Goal: Information Seeking & Learning: Understand process/instructions

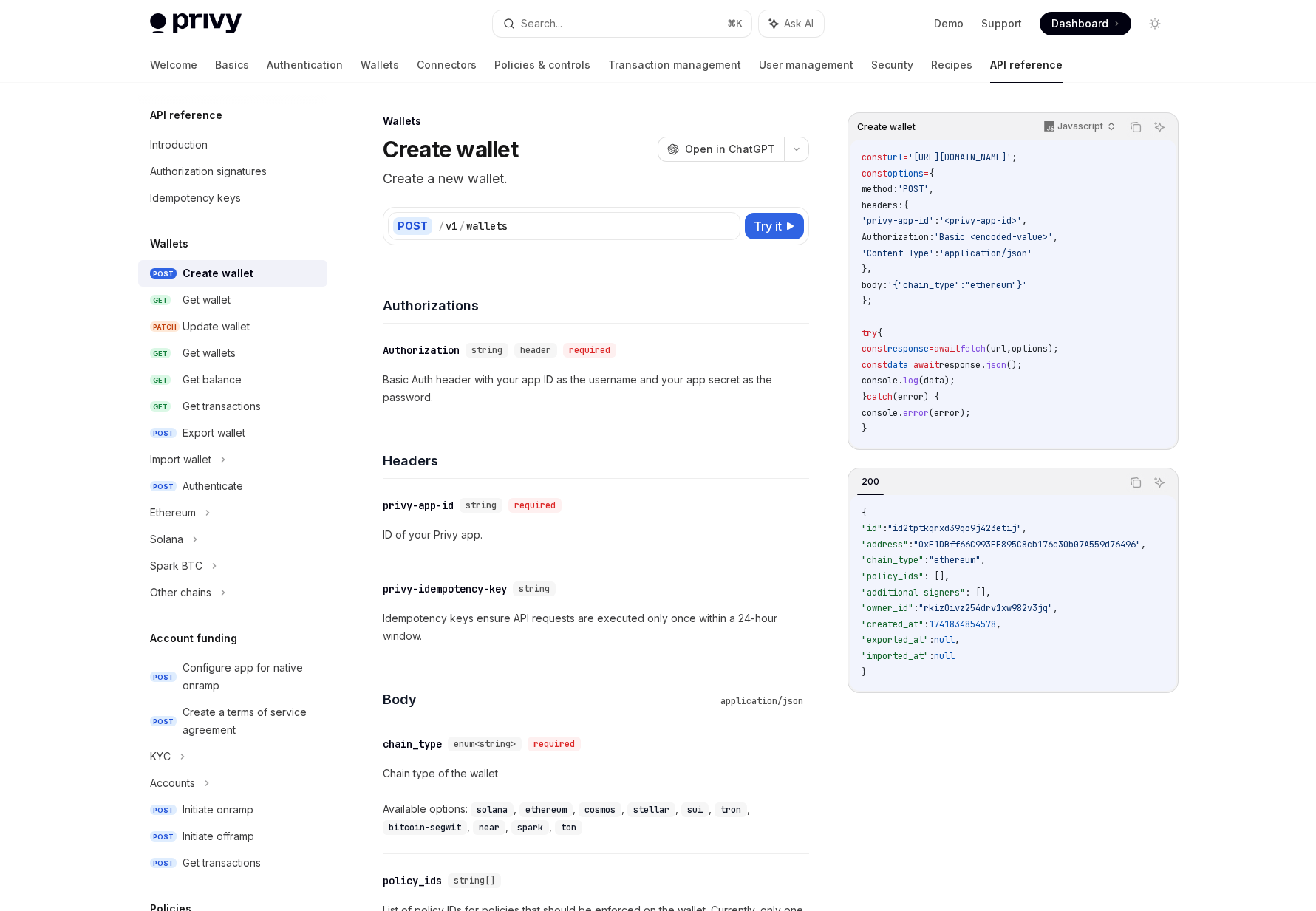
click at [215, 65] on link "Basics" at bounding box center [232, 65] width 34 height 36
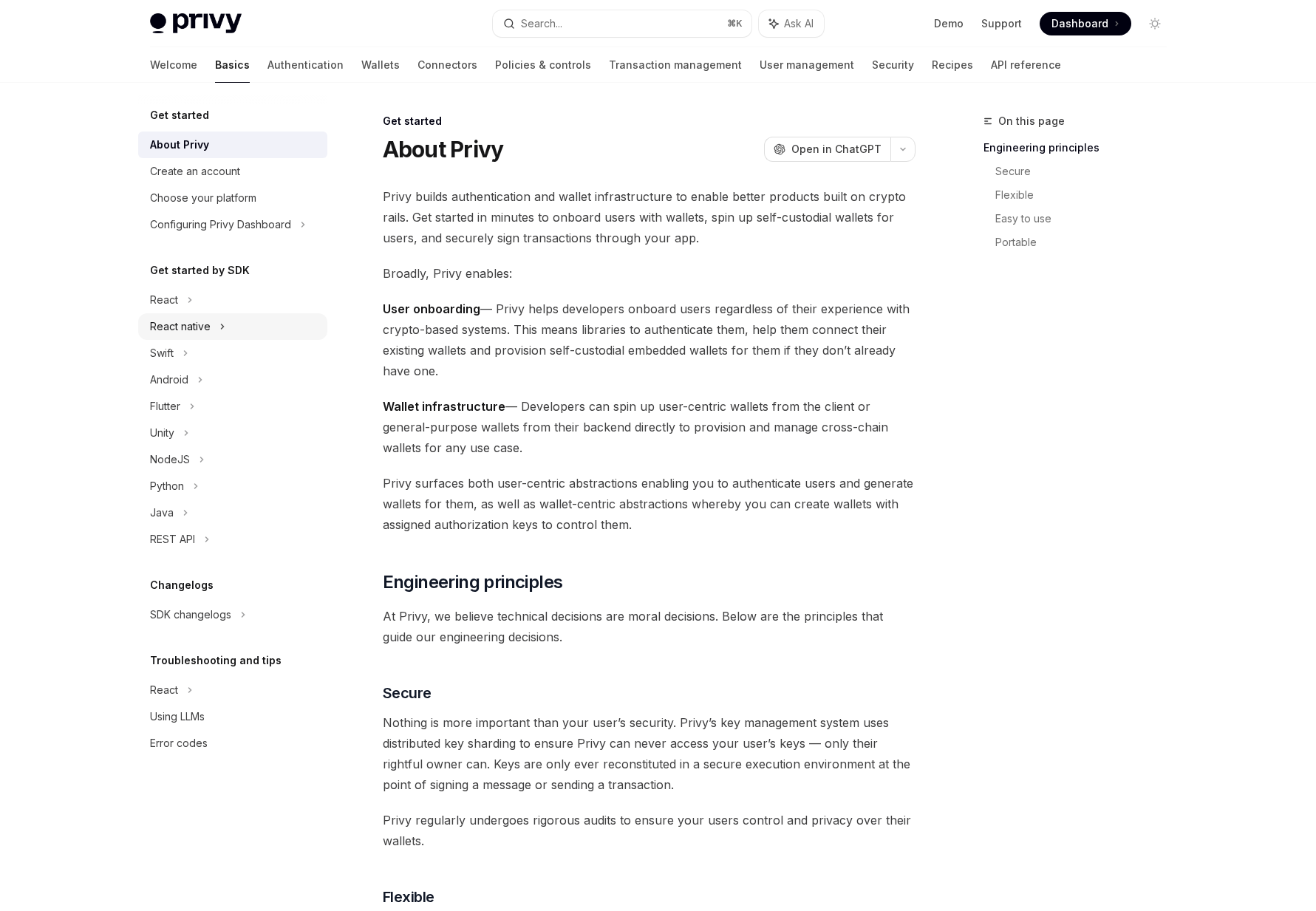
click at [162, 325] on div "React native" at bounding box center [180, 327] width 61 height 18
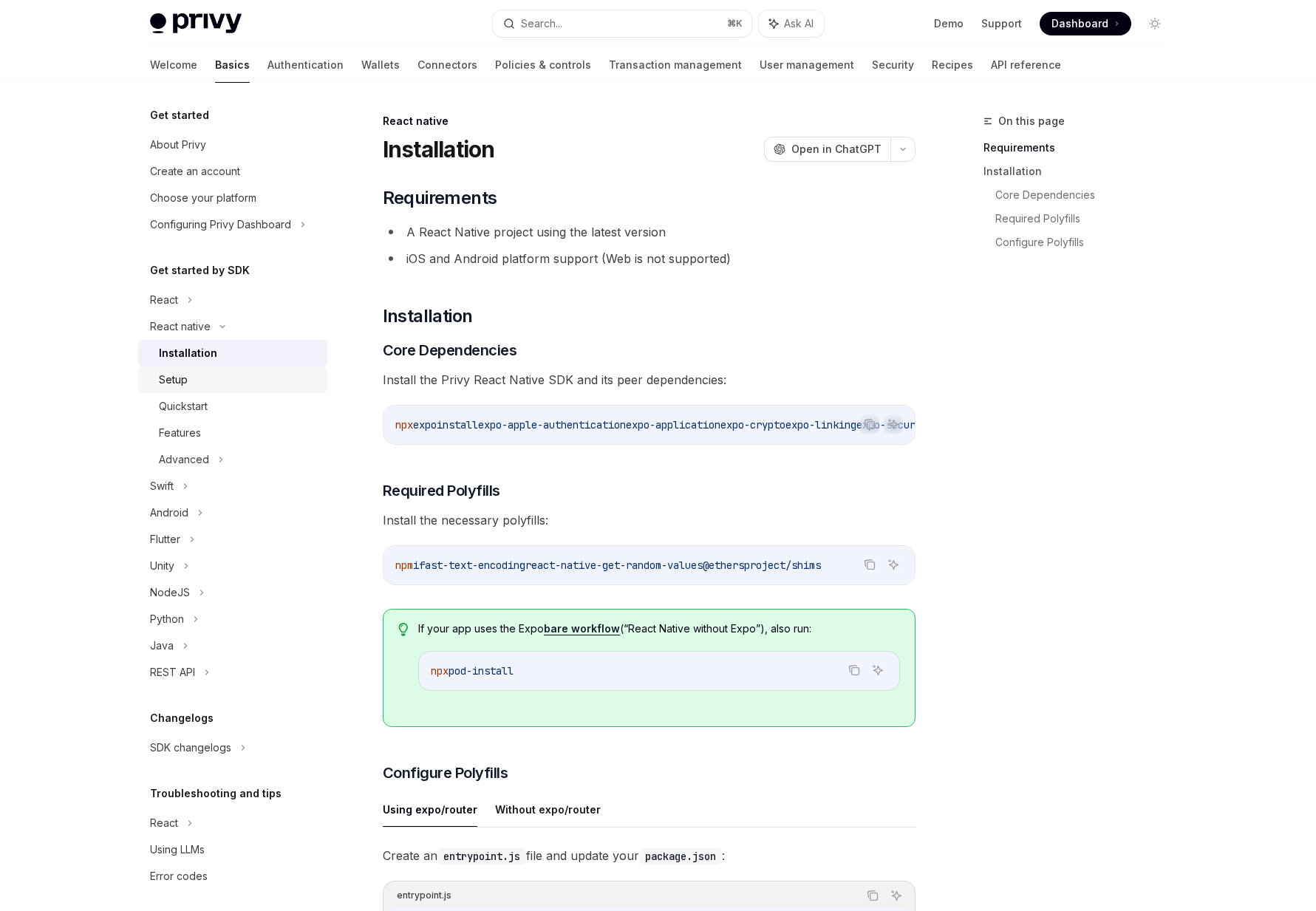
click at [169, 385] on div "Setup" at bounding box center [172, 380] width 29 height 18
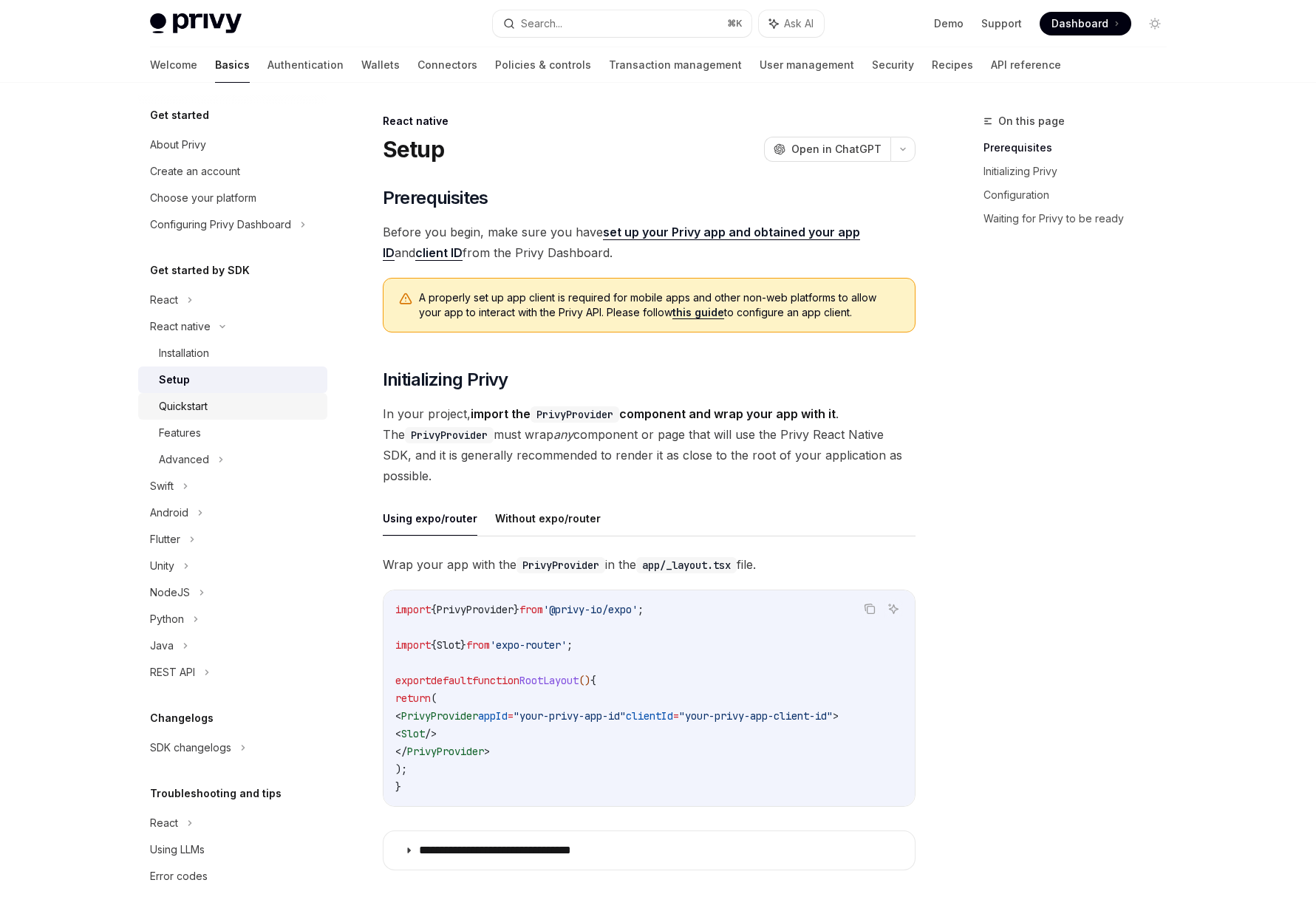
click at [187, 402] on div "Quickstart" at bounding box center [182, 407] width 49 height 18
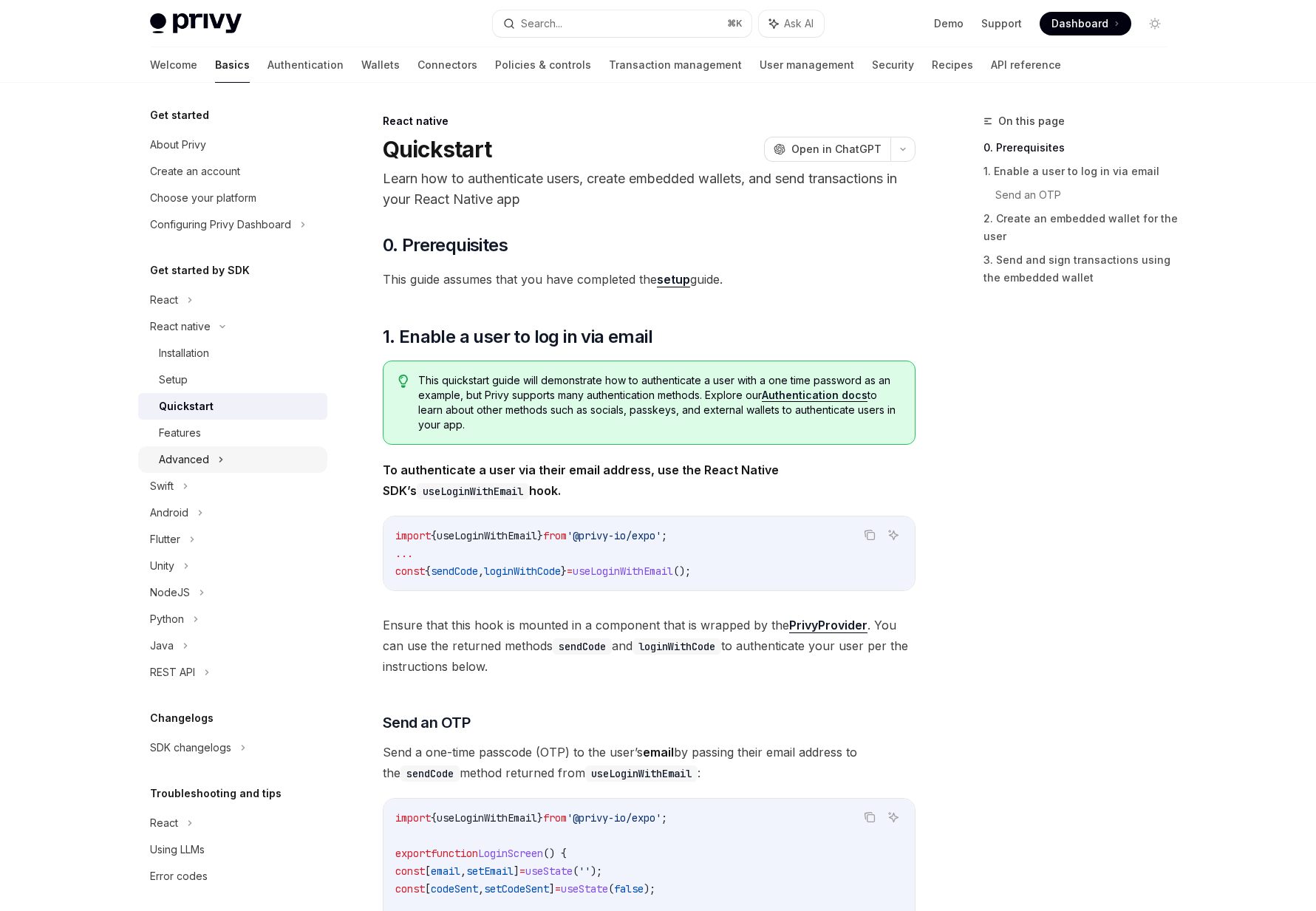
click at [187, 456] on div "Advanced" at bounding box center [183, 459] width 50 height 18
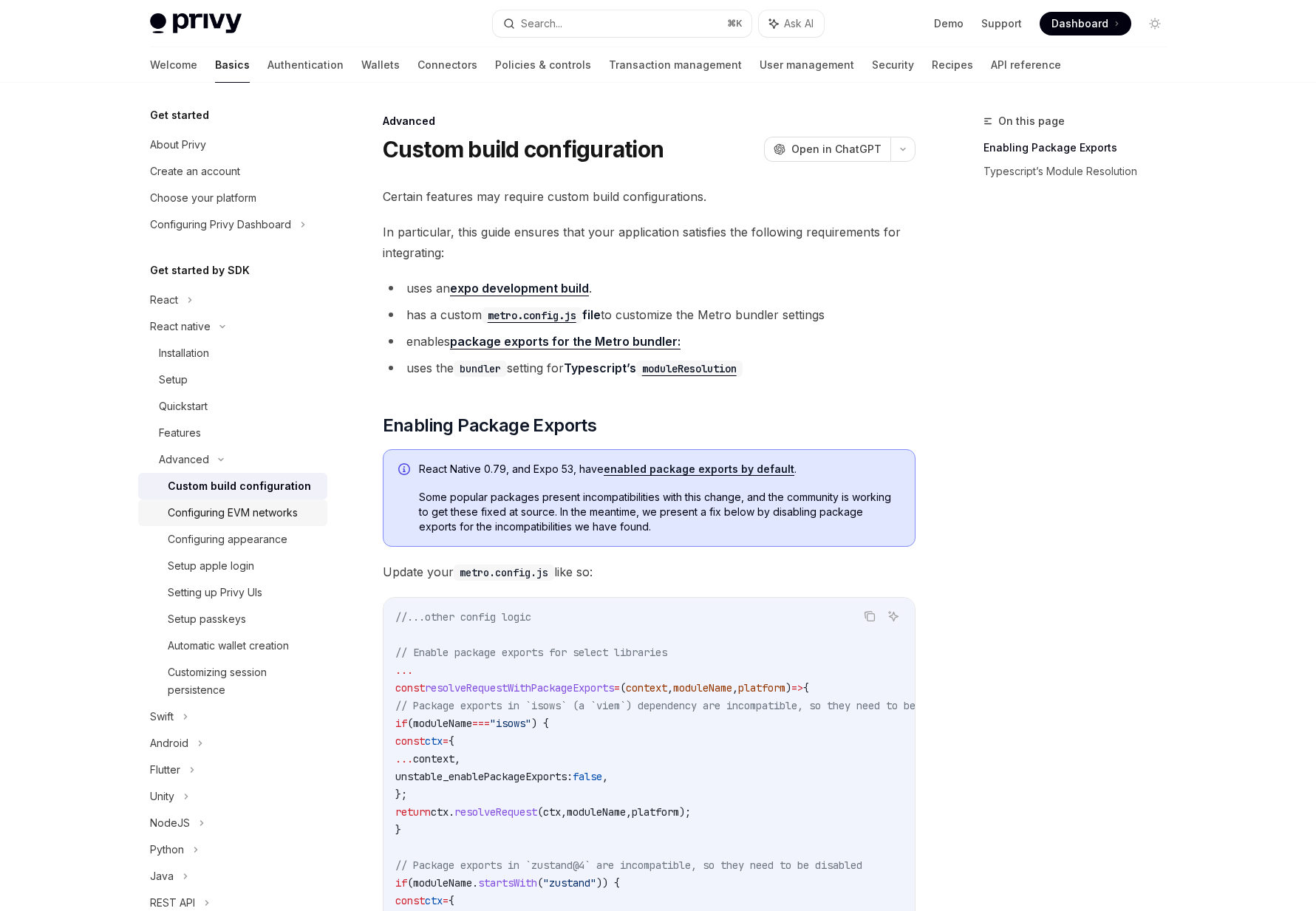
click at [193, 512] on div "Configuring EVM networks" at bounding box center [232, 513] width 130 height 18
type textarea "*"
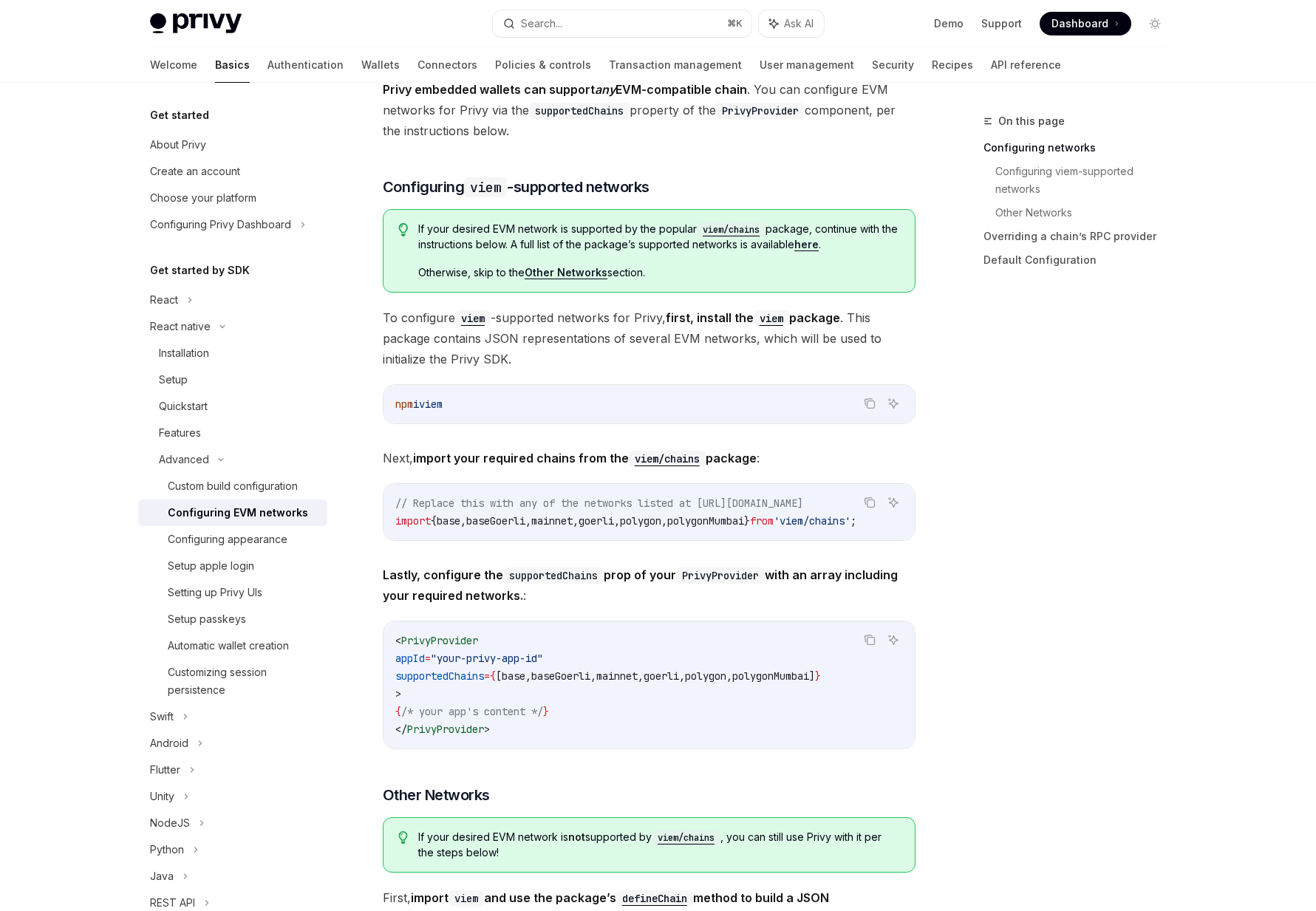
click at [727, 682] on span "polygon" at bounding box center [706, 676] width 42 height 13
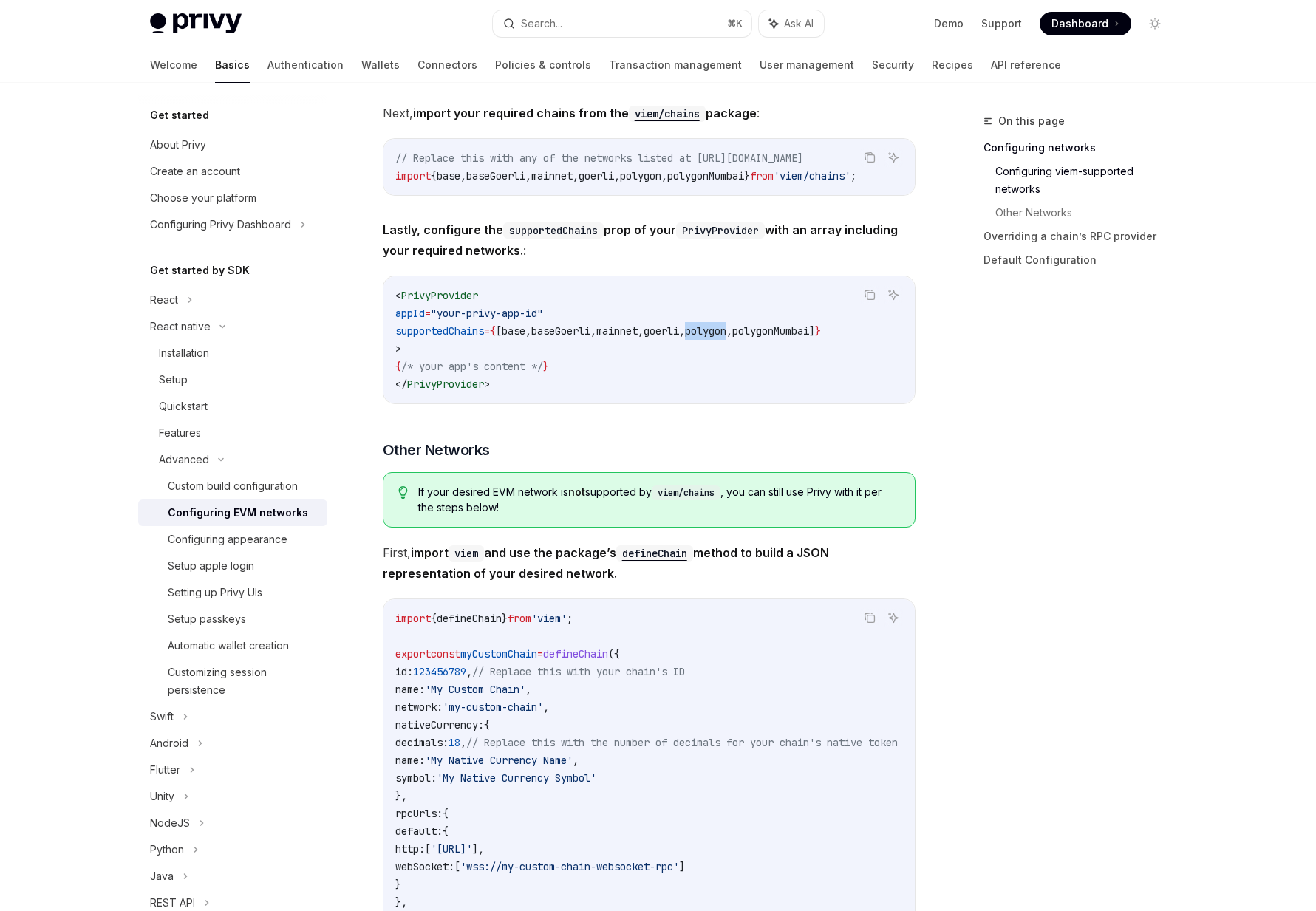
scroll to position [798, 0]
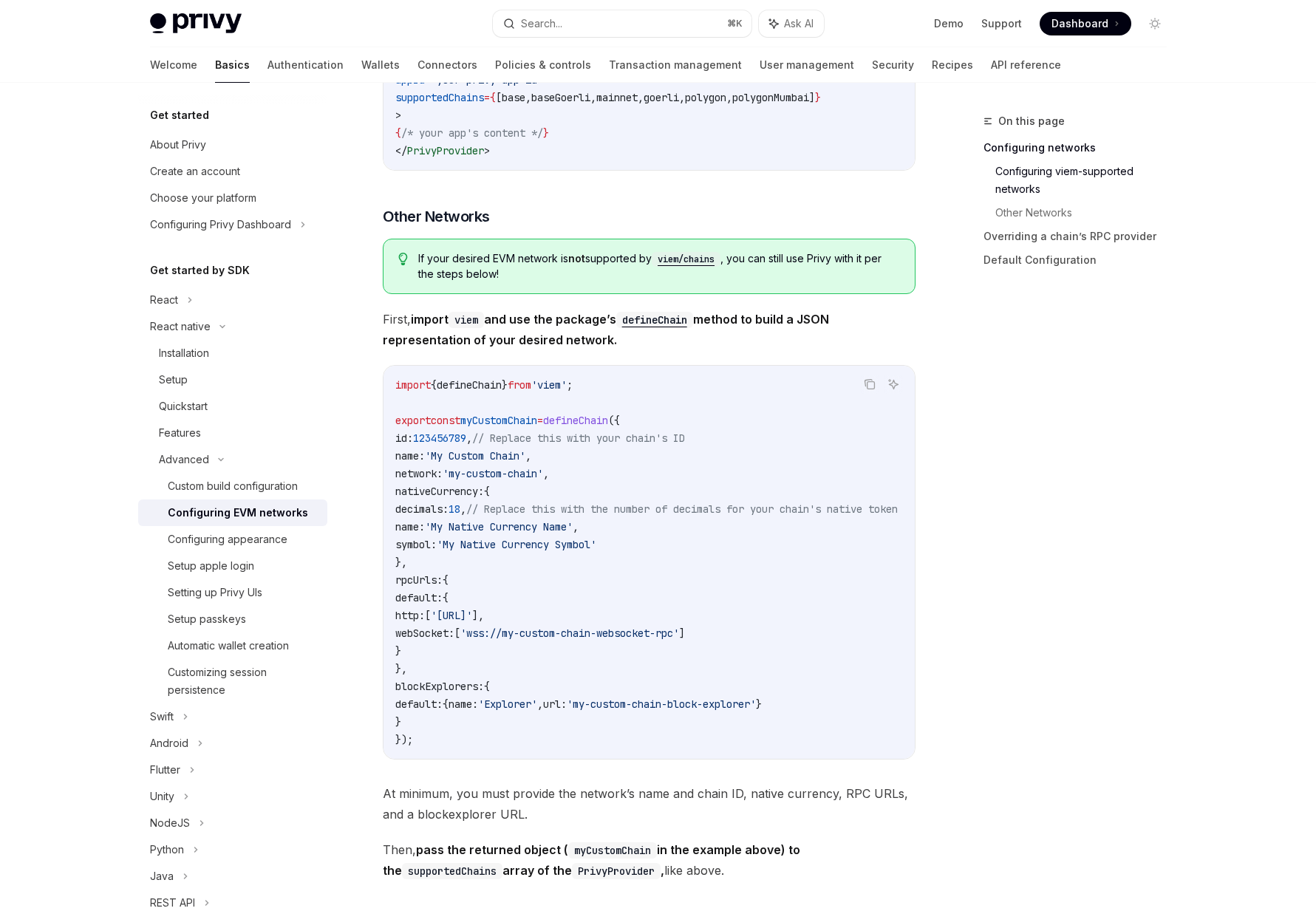
click at [494, 392] on span "defineChain" at bounding box center [469, 385] width 65 height 13
click at [501, 428] on span "myCustomChain" at bounding box center [498, 420] width 77 height 13
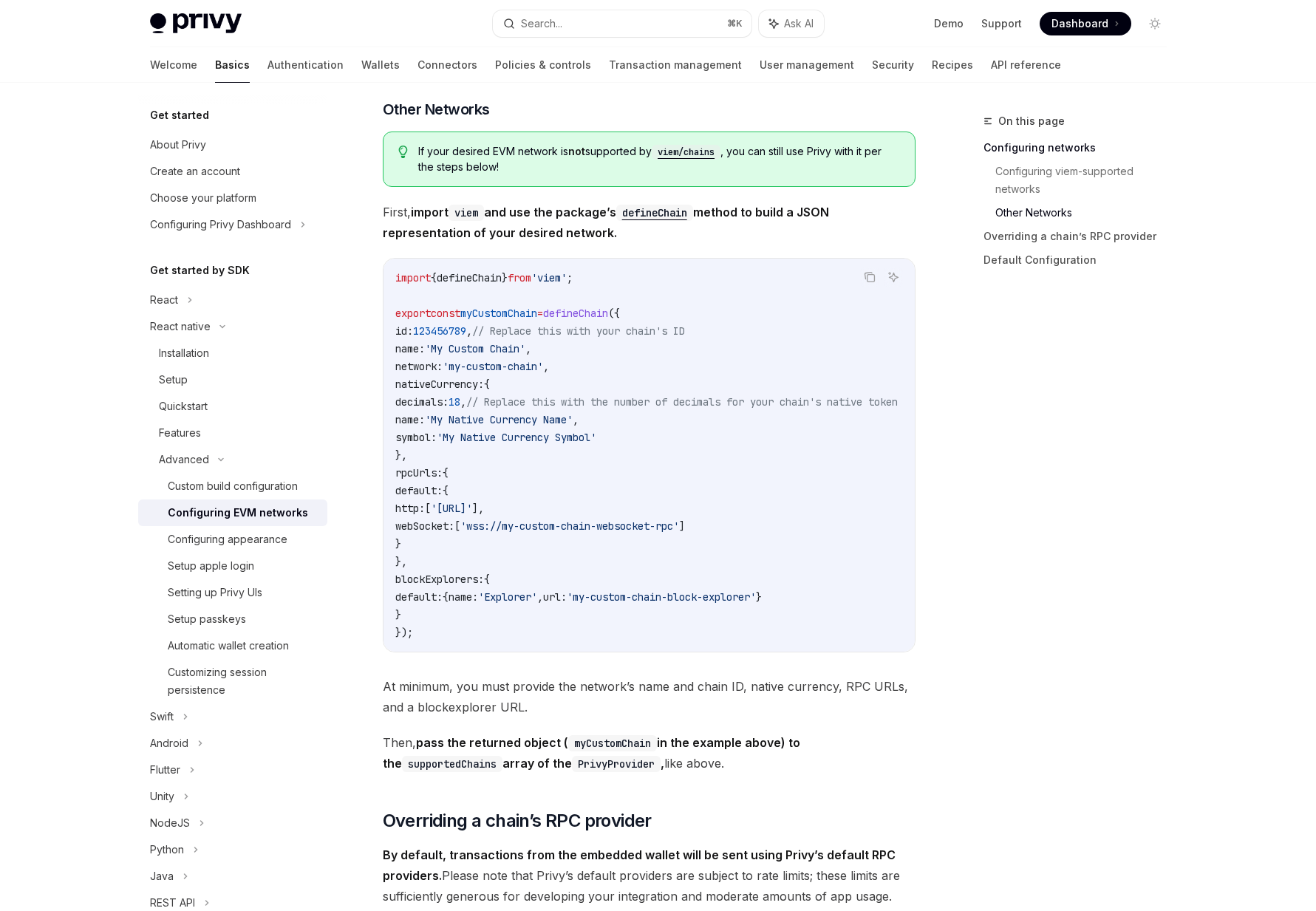
scroll to position [907, 0]
drag, startPoint x: 446, startPoint y: 478, endPoint x: 478, endPoint y: 558, distance: 86.2
click at [478, 558] on code "import { defineChain } from 'viem' ; export const myCustomChain = defineChain (…" at bounding box center [665, 454] width 538 height 373
drag, startPoint x: 474, startPoint y: 593, endPoint x: 448, endPoint y: 441, distance: 154.2
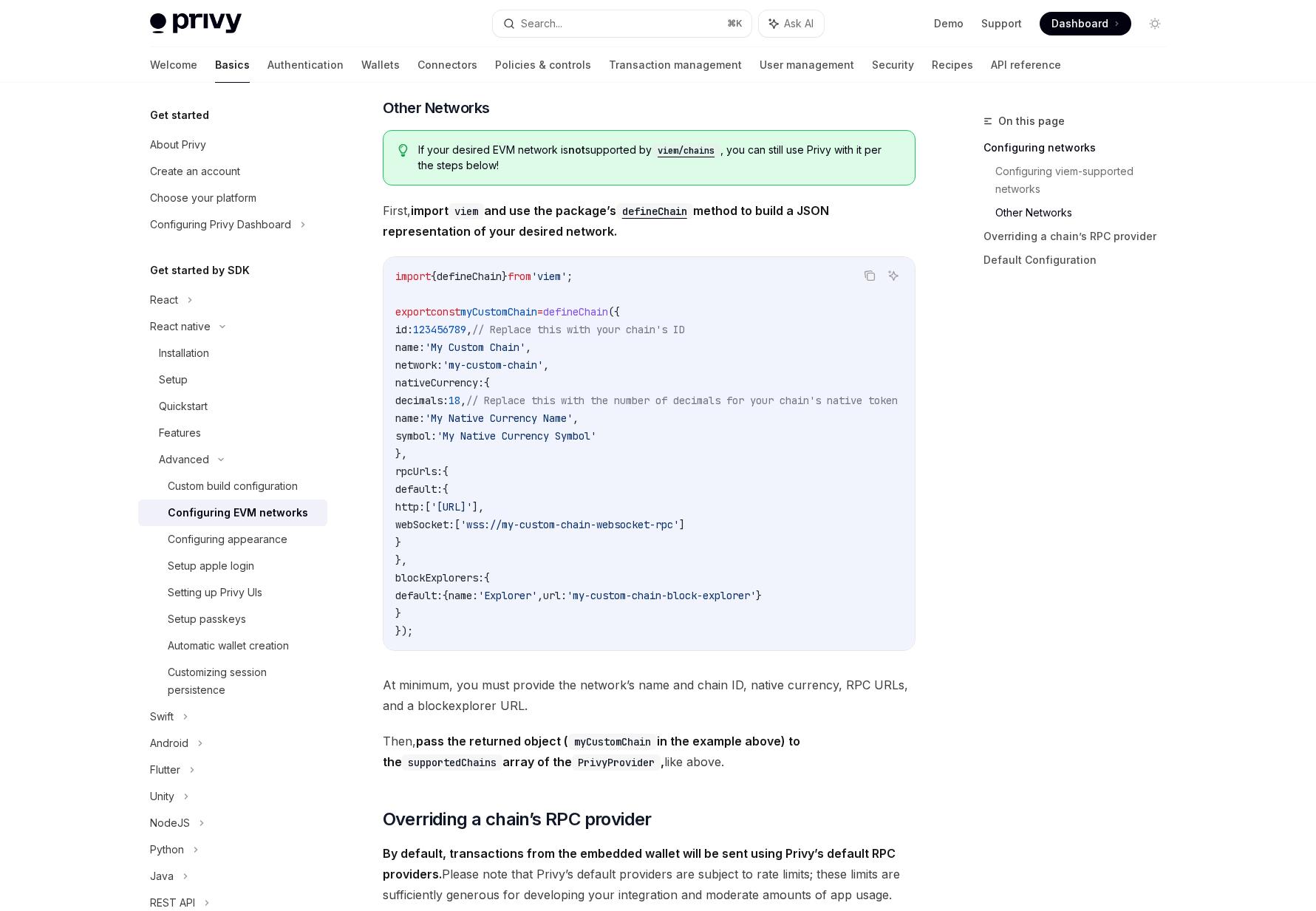
click at [448, 441] on code "import { defineChain } from 'viem' ; export const myCustomChain = defineChain (…" at bounding box center [665, 454] width 538 height 373
click at [437, 443] on span "symbol:" at bounding box center [417, 436] width 42 height 13
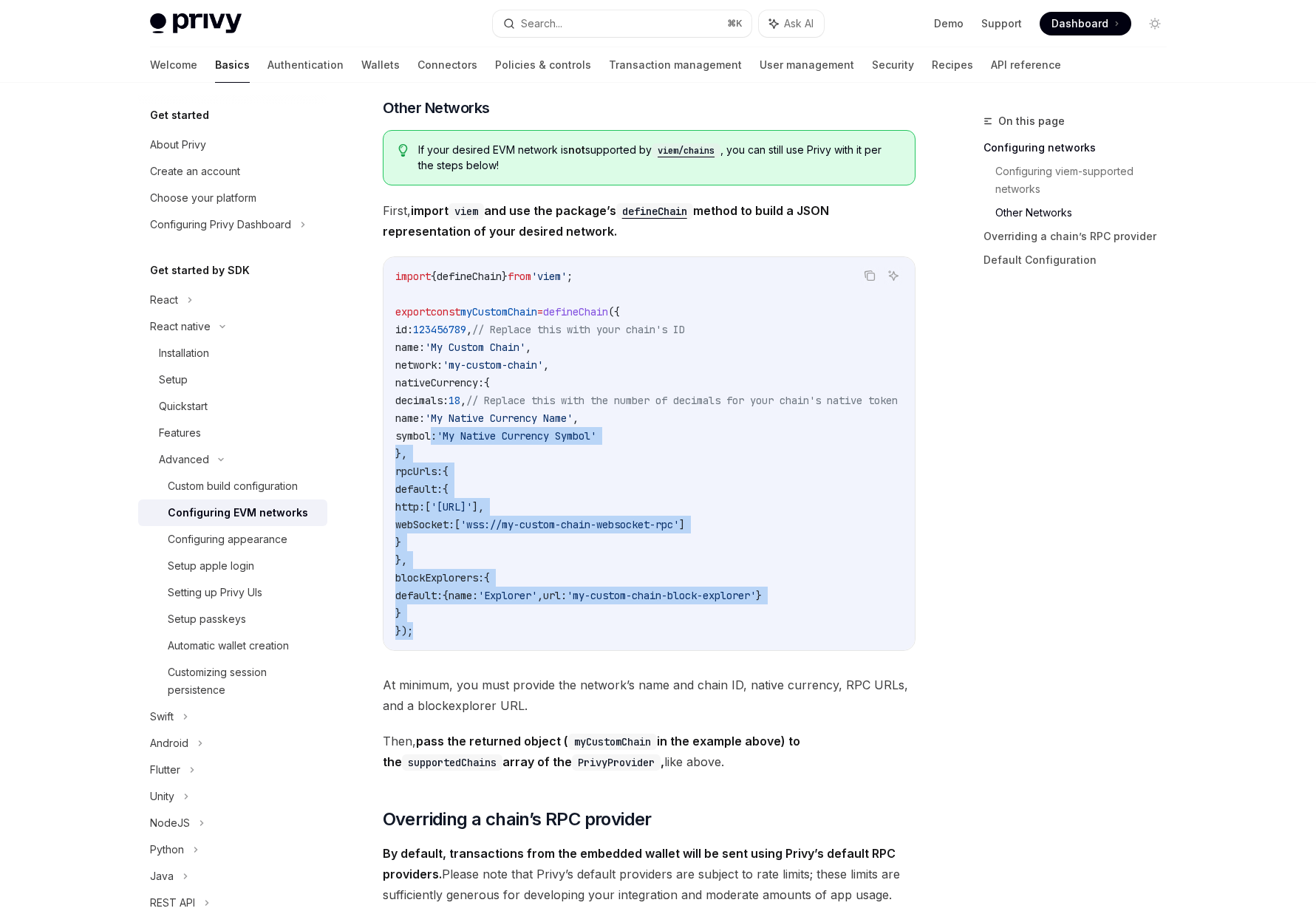
drag, startPoint x: 494, startPoint y: 658, endPoint x: 435, endPoint y: 445, distance: 221.0
click at [435, 445] on div "import { defineChain } from 'viem' ; export const myCustomChain = defineChain (…" at bounding box center [649, 454] width 531 height 393
click at [435, 443] on span "symbol:" at bounding box center [417, 436] width 42 height 13
drag, startPoint x: 484, startPoint y: 620, endPoint x: 444, endPoint y: 319, distance: 303.6
click at [444, 319] on code "import { defineChain } from 'viem' ; export const myCustomChain = defineChain (…" at bounding box center [665, 454] width 538 height 373
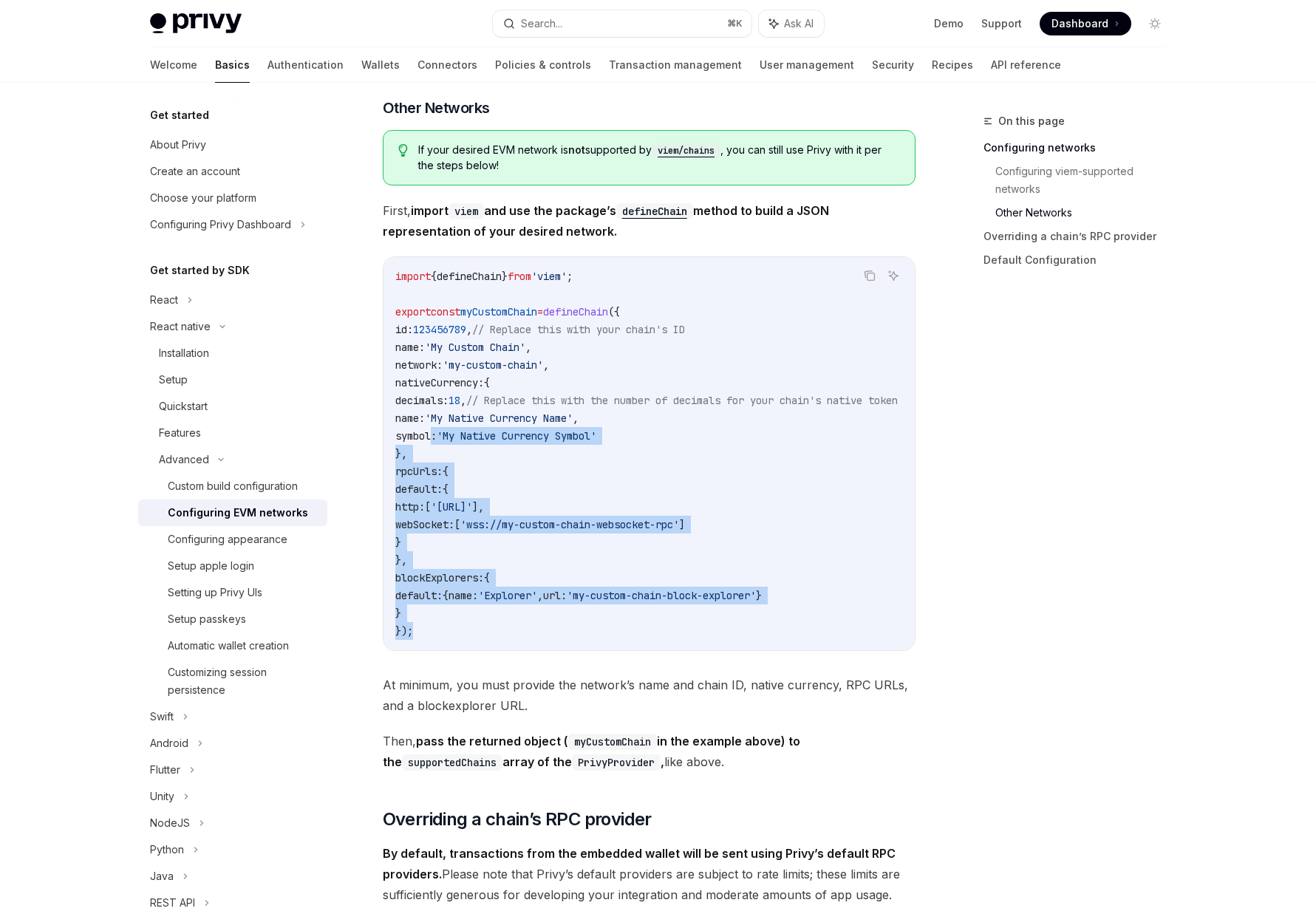
click at [444, 319] on span "const" at bounding box center [446, 311] width 30 height 13
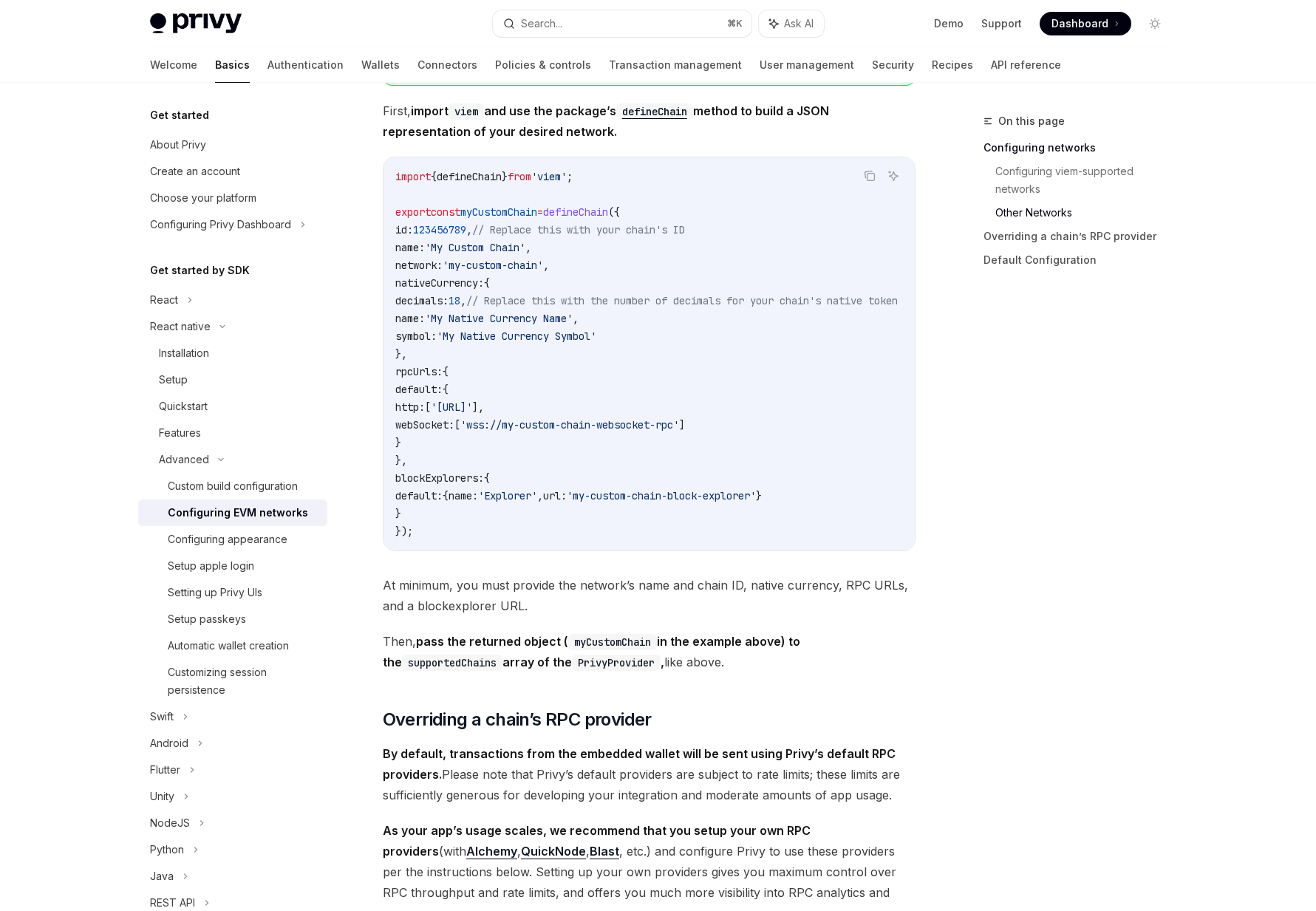
scroll to position [1054, 0]
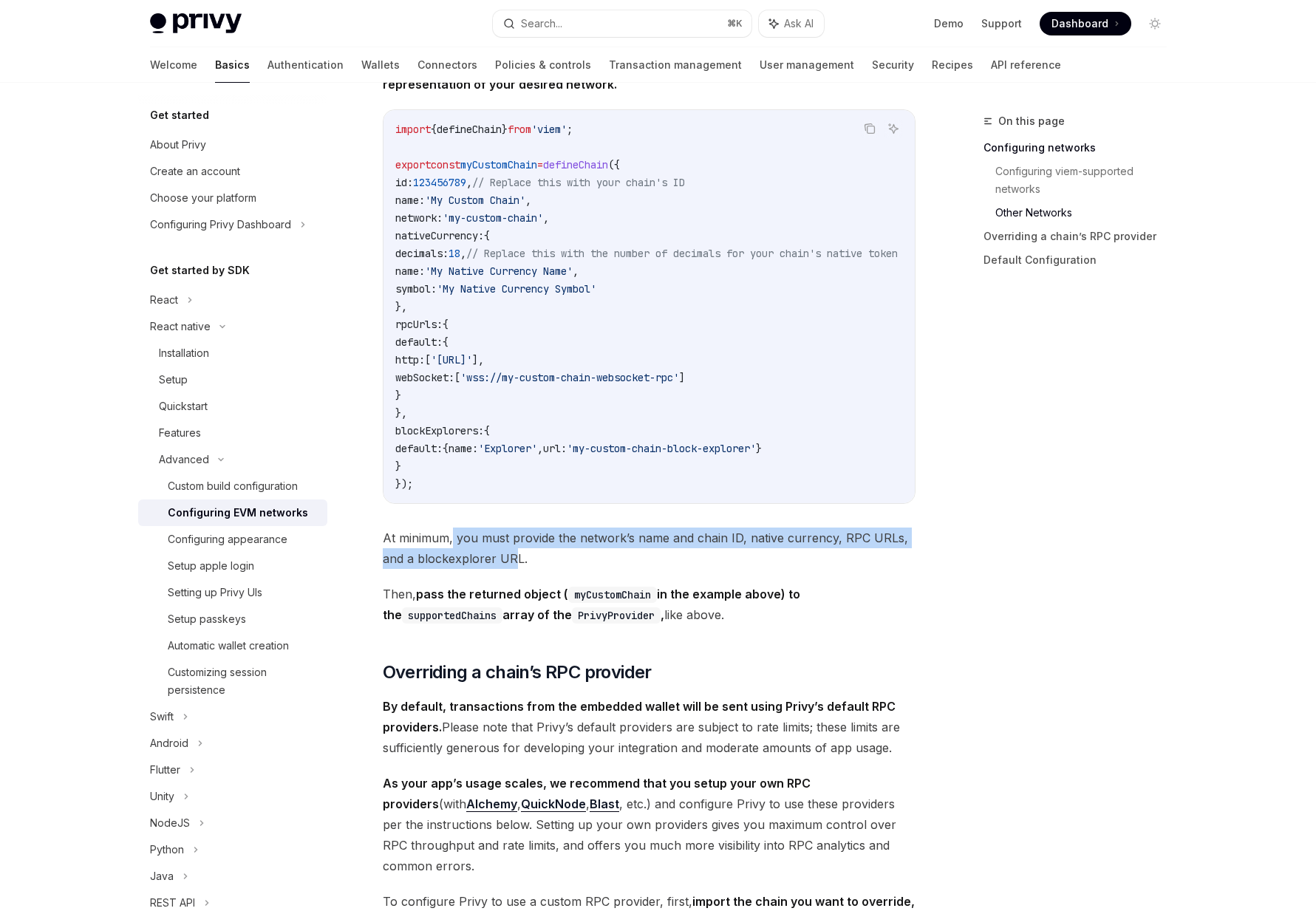
drag, startPoint x: 451, startPoint y: 544, endPoint x: 510, endPoint y: 583, distance: 70.7
click at [510, 569] on span "At minimum, you must provide the network’s name and chain ID, native currency, …" at bounding box center [649, 548] width 533 height 42
drag, startPoint x: 510, startPoint y: 584, endPoint x: 478, endPoint y: 530, distance: 62.8
click at [478, 530] on div "Read below to learn how to configure supported EVM networks for the Expo SDK an…" at bounding box center [649, 251] width 533 height 2237
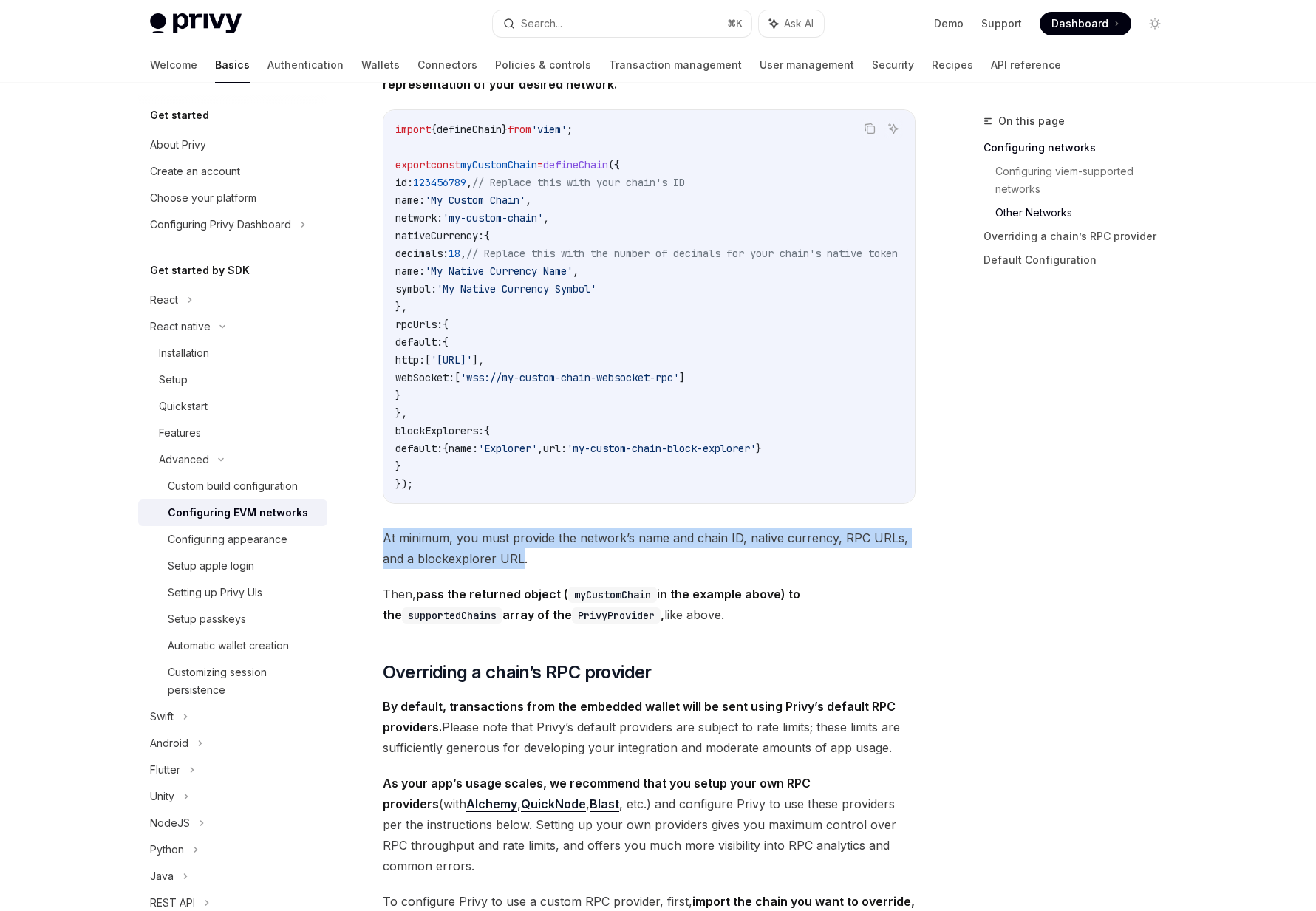
click at [478, 530] on div "Read below to learn how to configure supported EVM networks for the Expo SDK an…" at bounding box center [649, 251] width 533 height 2237
drag, startPoint x: 478, startPoint y: 538, endPoint x: 530, endPoint y: 591, distance: 74.2
click at [530, 591] on div "Read below to learn how to configure supported EVM networks for the Expo SDK an…" at bounding box center [649, 251] width 533 height 2237
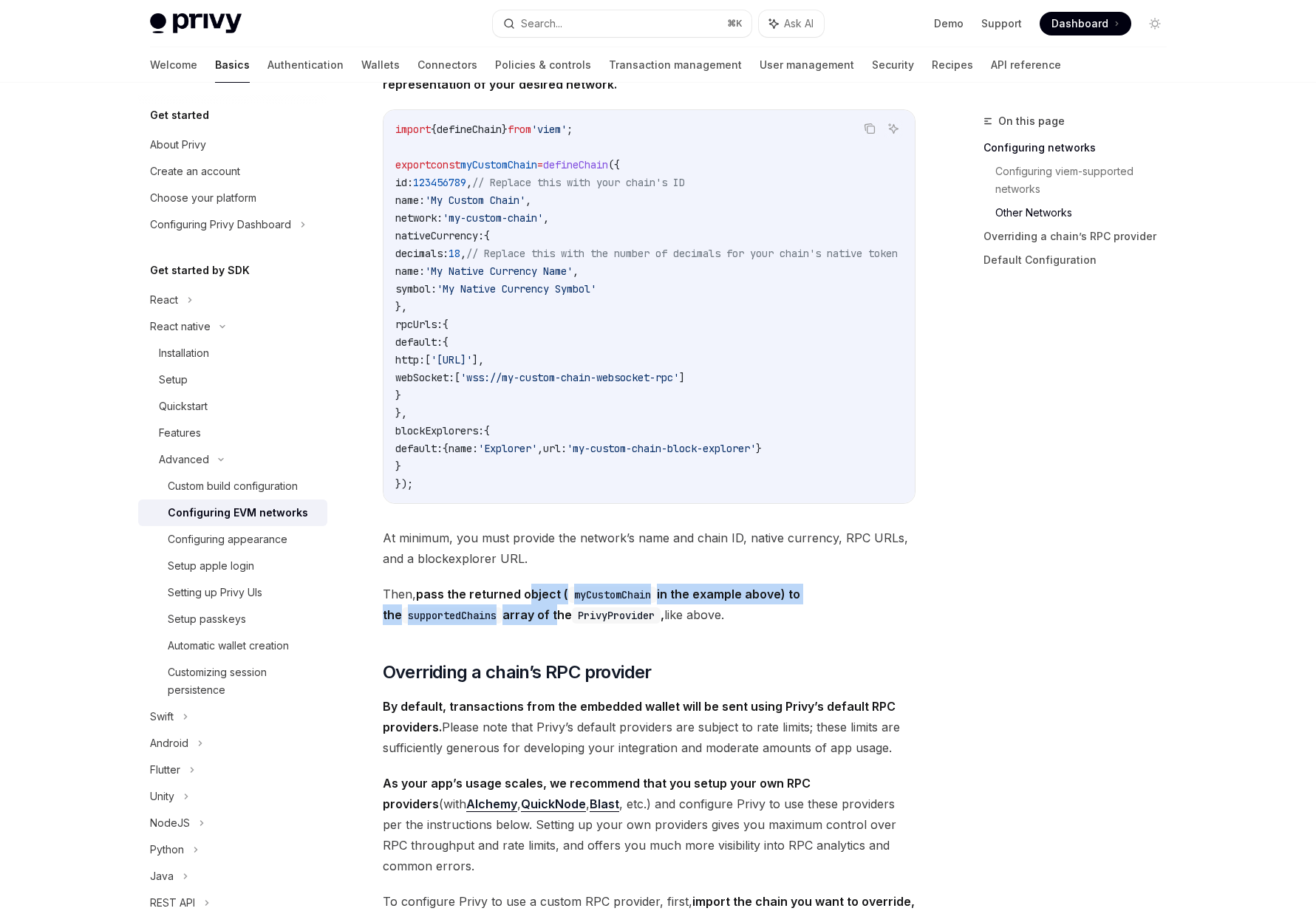
drag, startPoint x: 527, startPoint y: 610, endPoint x: 538, endPoint y: 630, distance: 22.8
click at [538, 622] on strong "pass the returned object ( myCustomChain in the example above) to the supported…" at bounding box center [591, 605] width 418 height 36
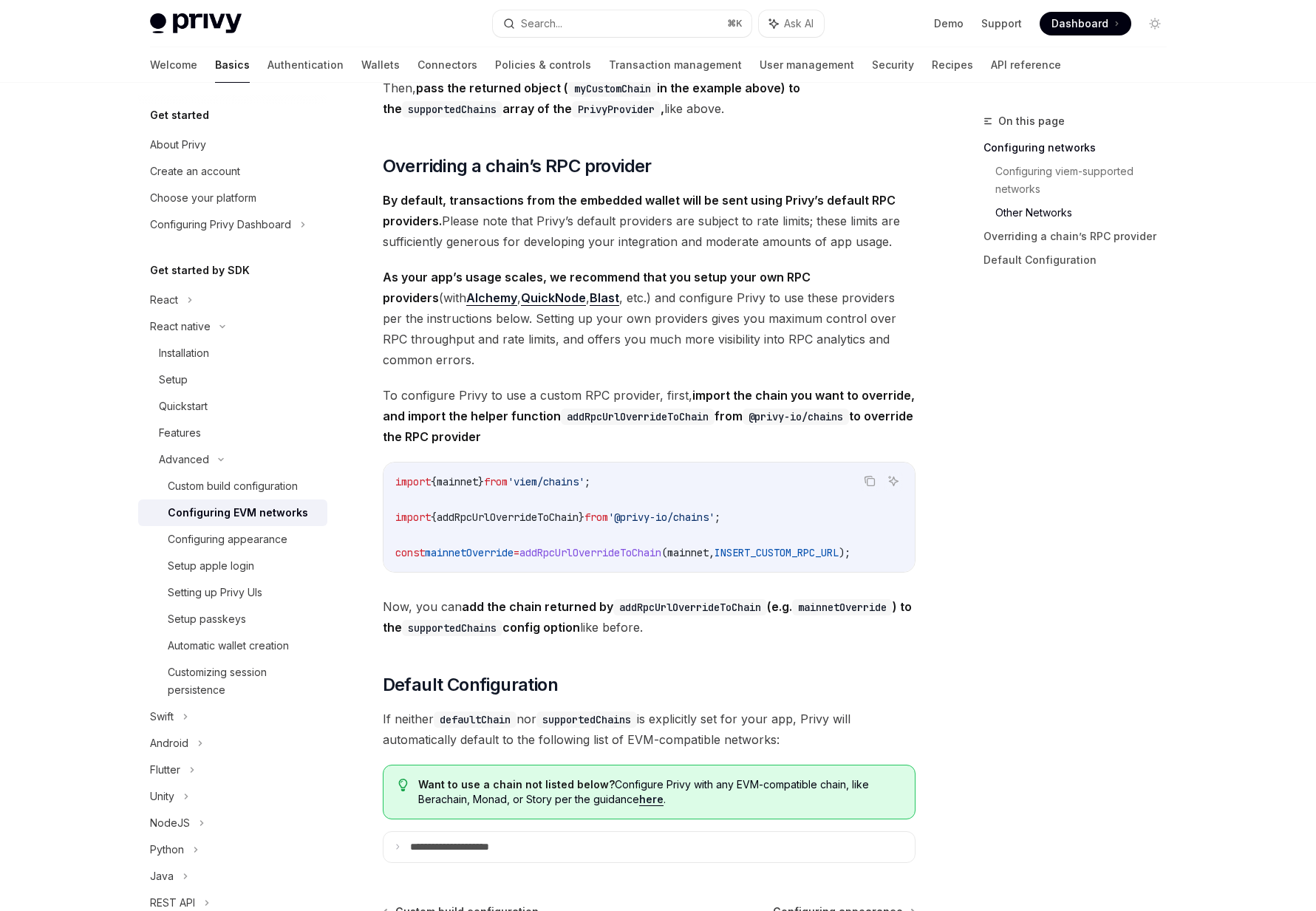
scroll to position [1754, 0]
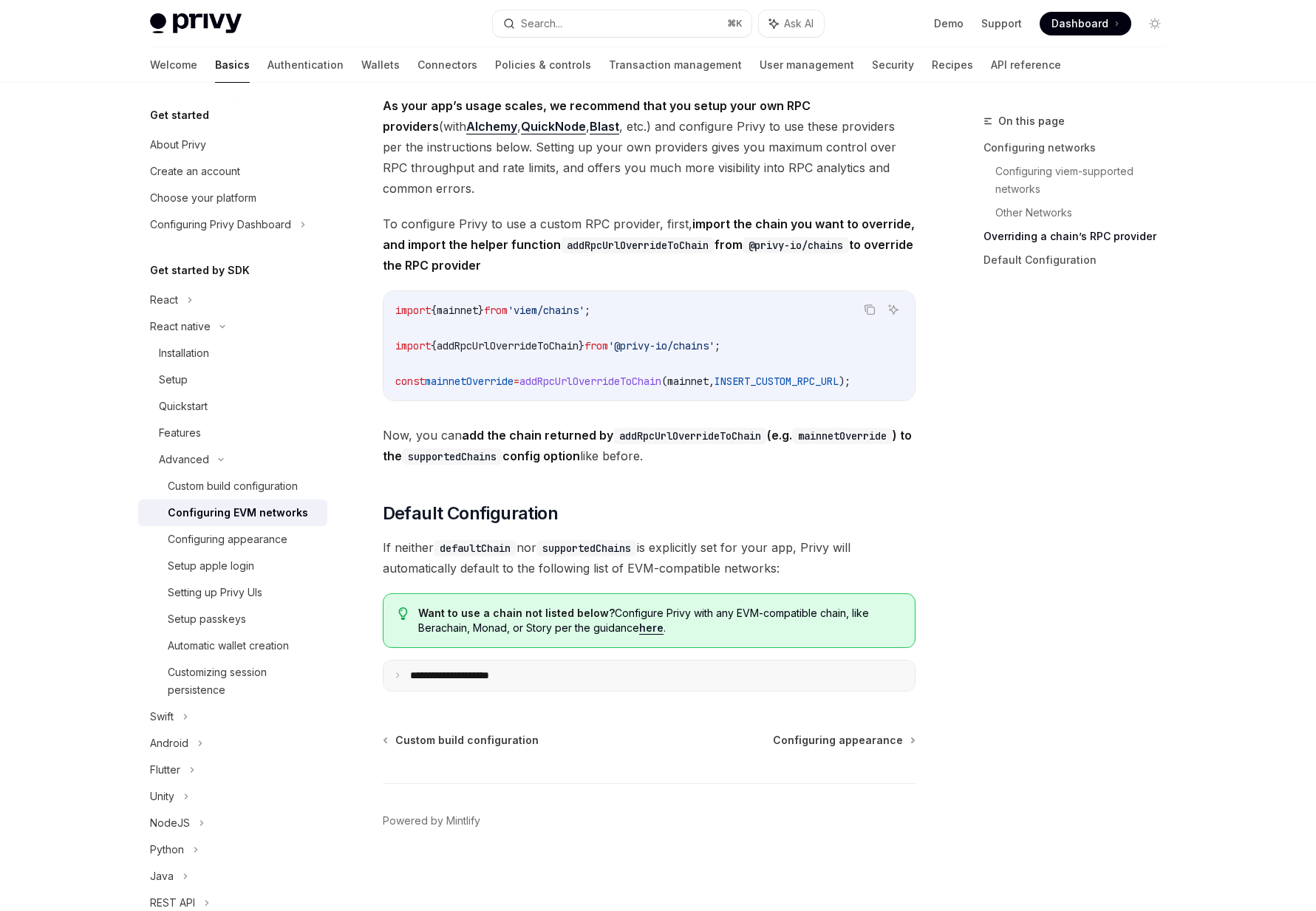
click at [508, 667] on summary "**********" at bounding box center [649, 676] width 531 height 31
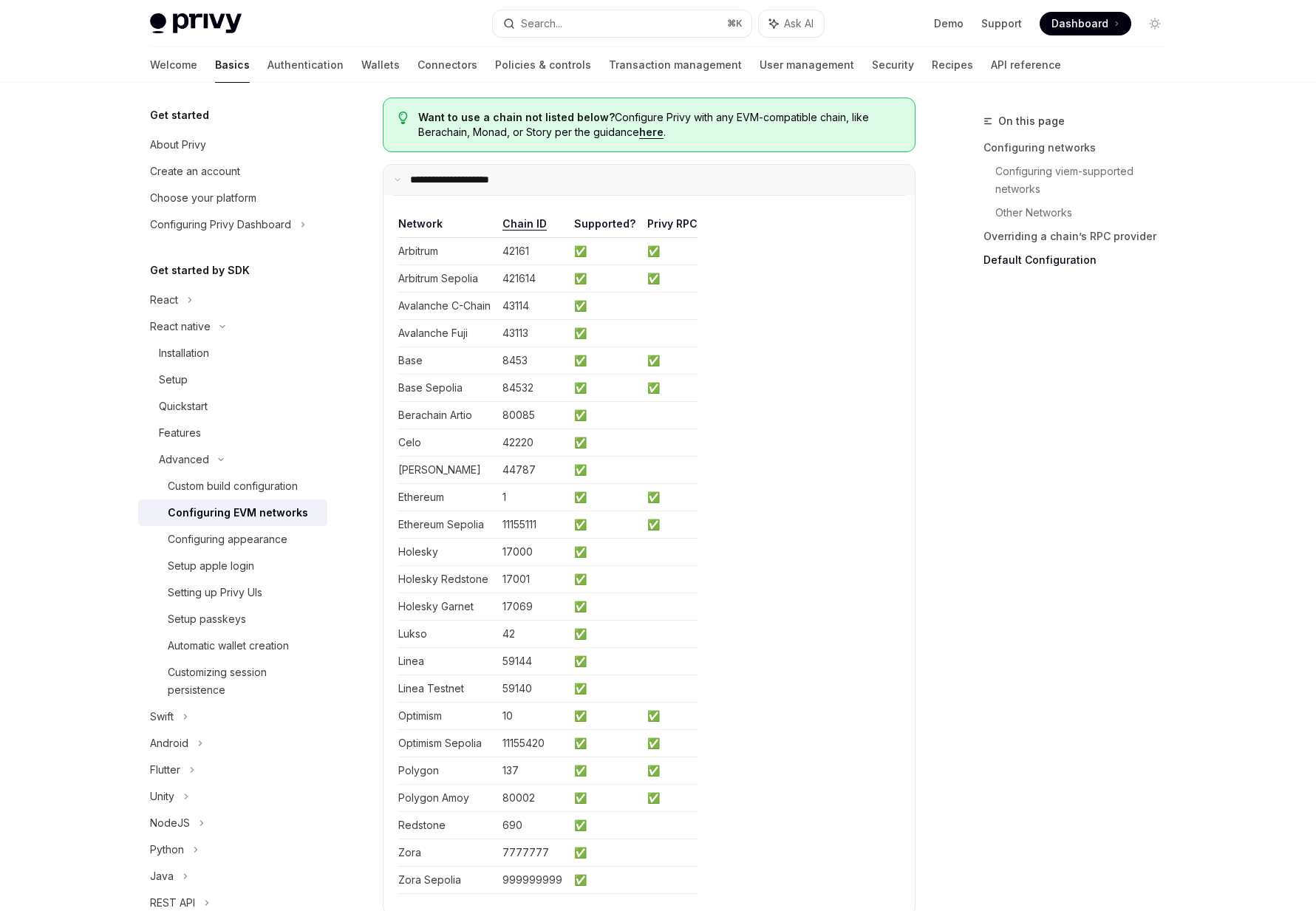
scroll to position [2373, 0]
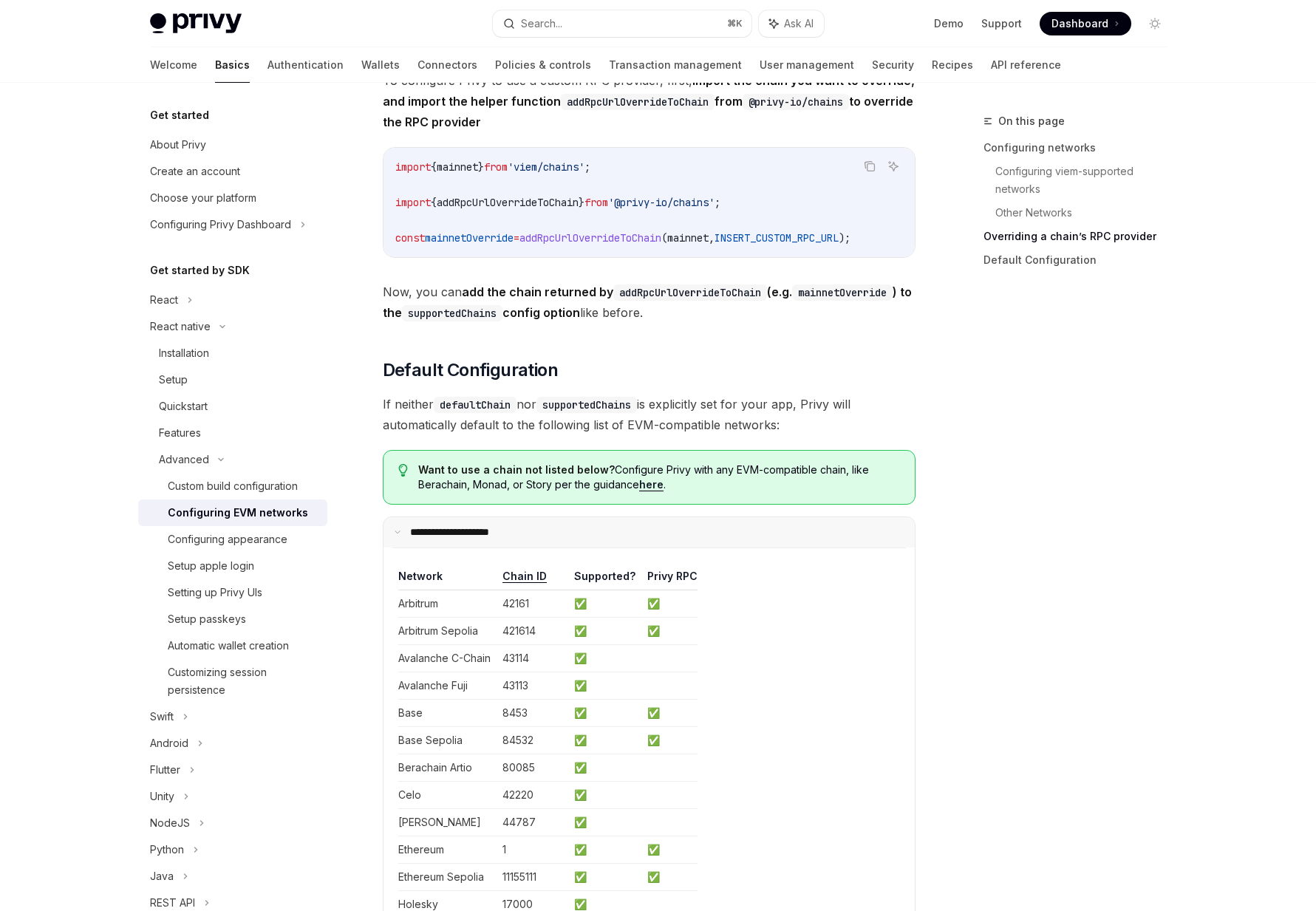
click at [521, 548] on summary "**********" at bounding box center [649, 532] width 531 height 31
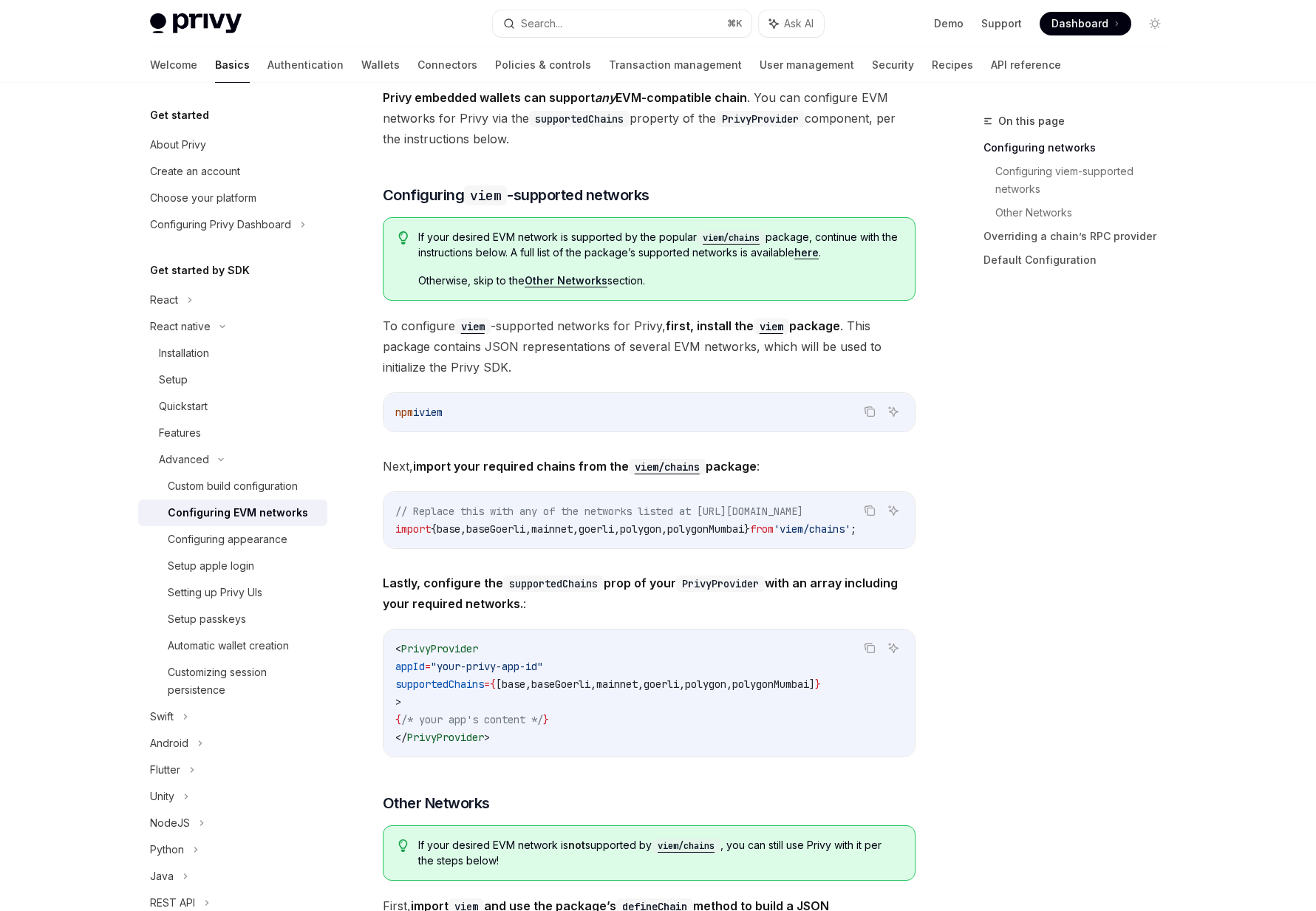
scroll to position [0, 125]
click at [774, 522] on span "'viem/chains'" at bounding box center [812, 528] width 77 height 13
copy div "import { base , baseGoerli , mainnet , goerli , polygon , polygonMumbai } from …"
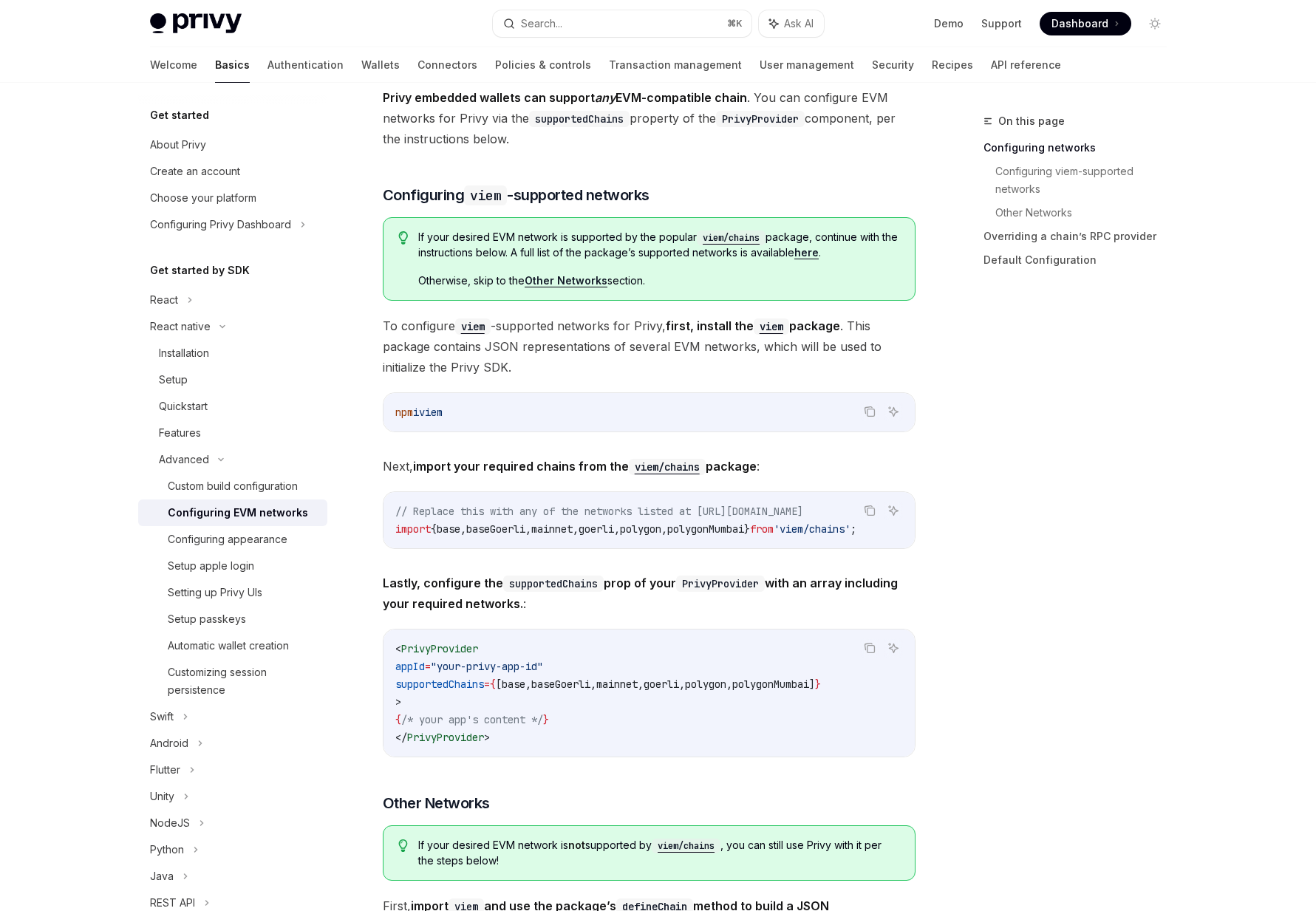
click at [667, 524] on span "polygonMumbai" at bounding box center [705, 528] width 77 height 13
copy span "polygonMumbai"
click at [561, 22] on div "Search..." at bounding box center [542, 24] width 42 height 18
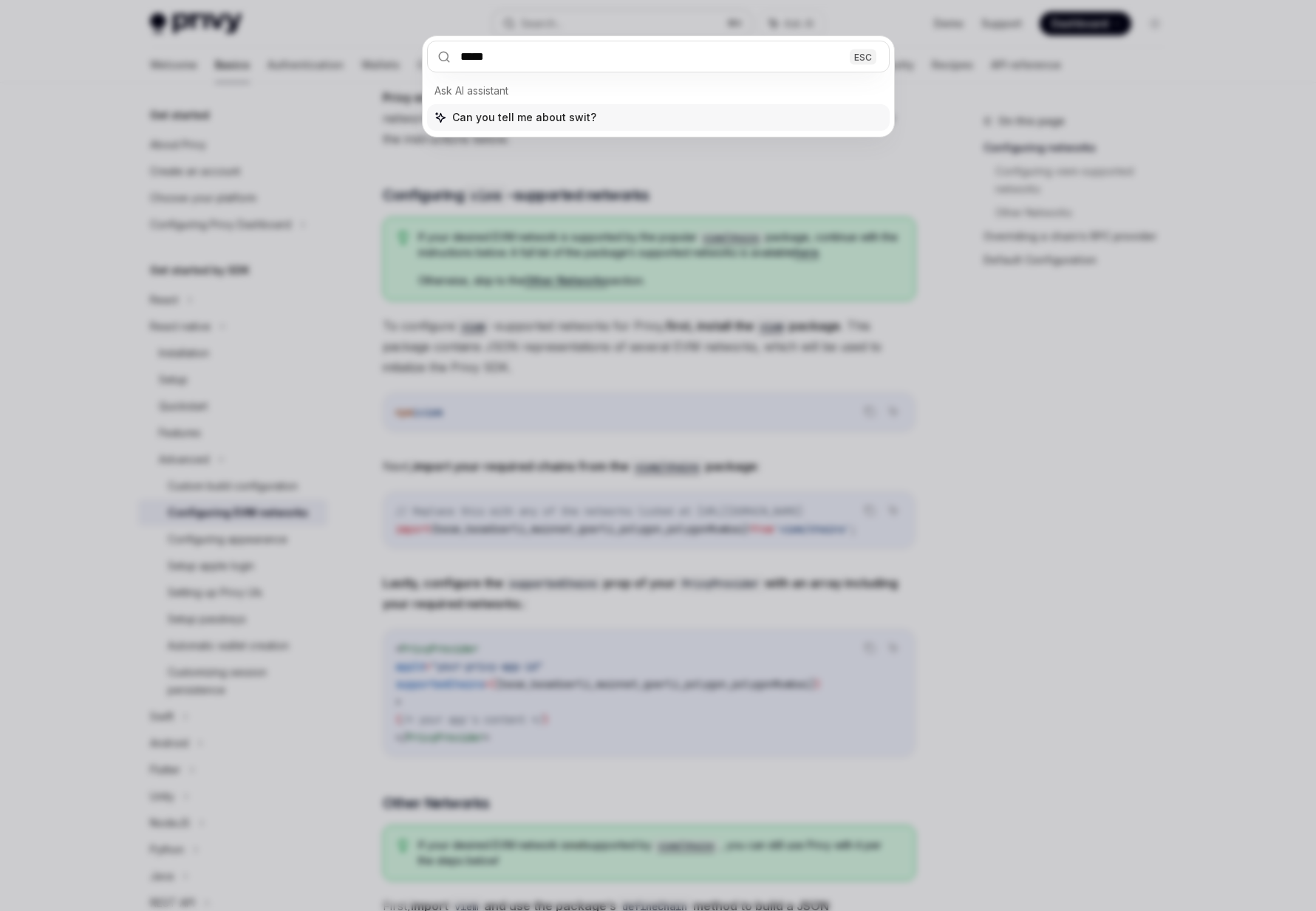
type input "******"
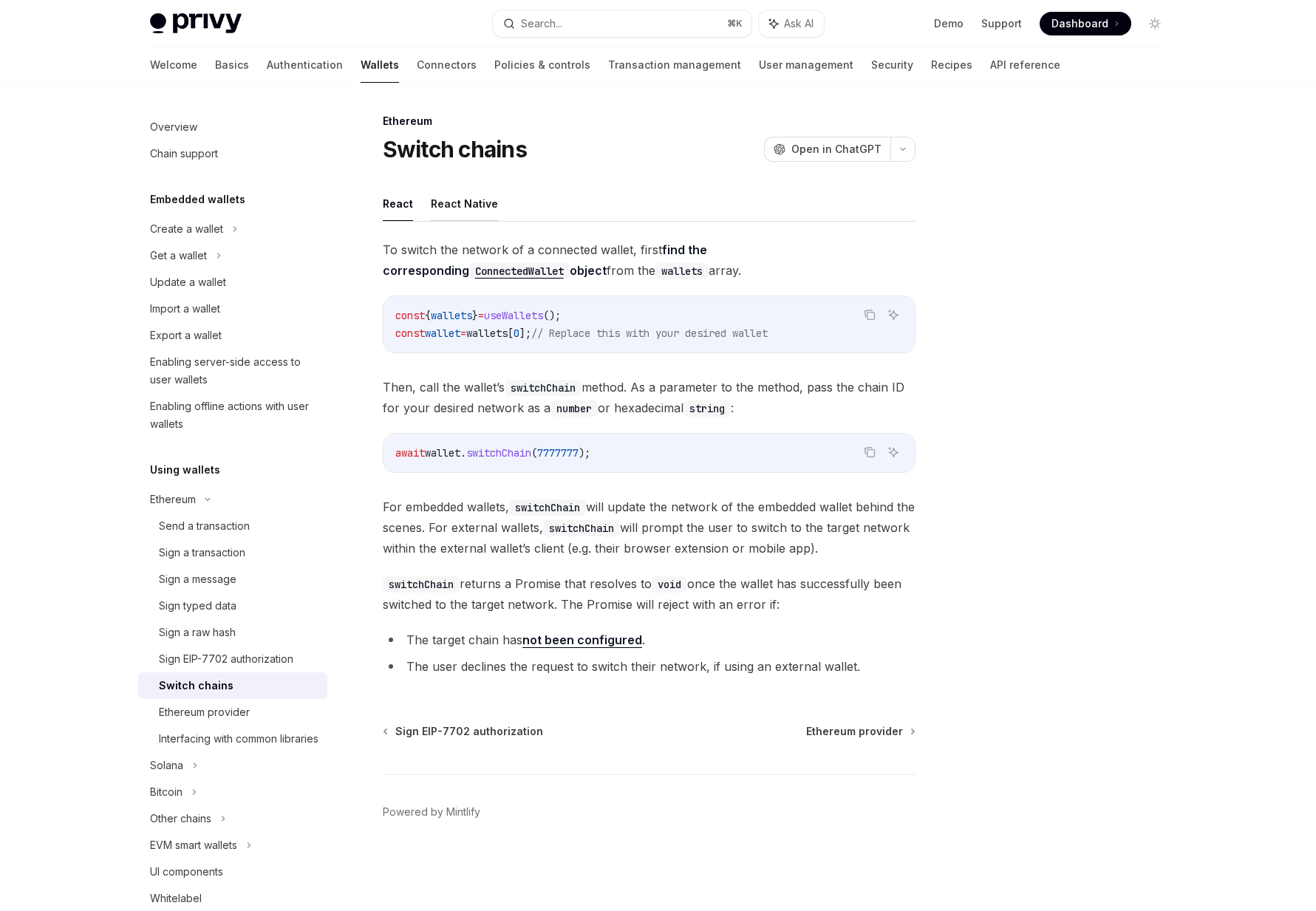
click at [462, 205] on button "React Native" at bounding box center [464, 203] width 67 height 35
type textarea "*"
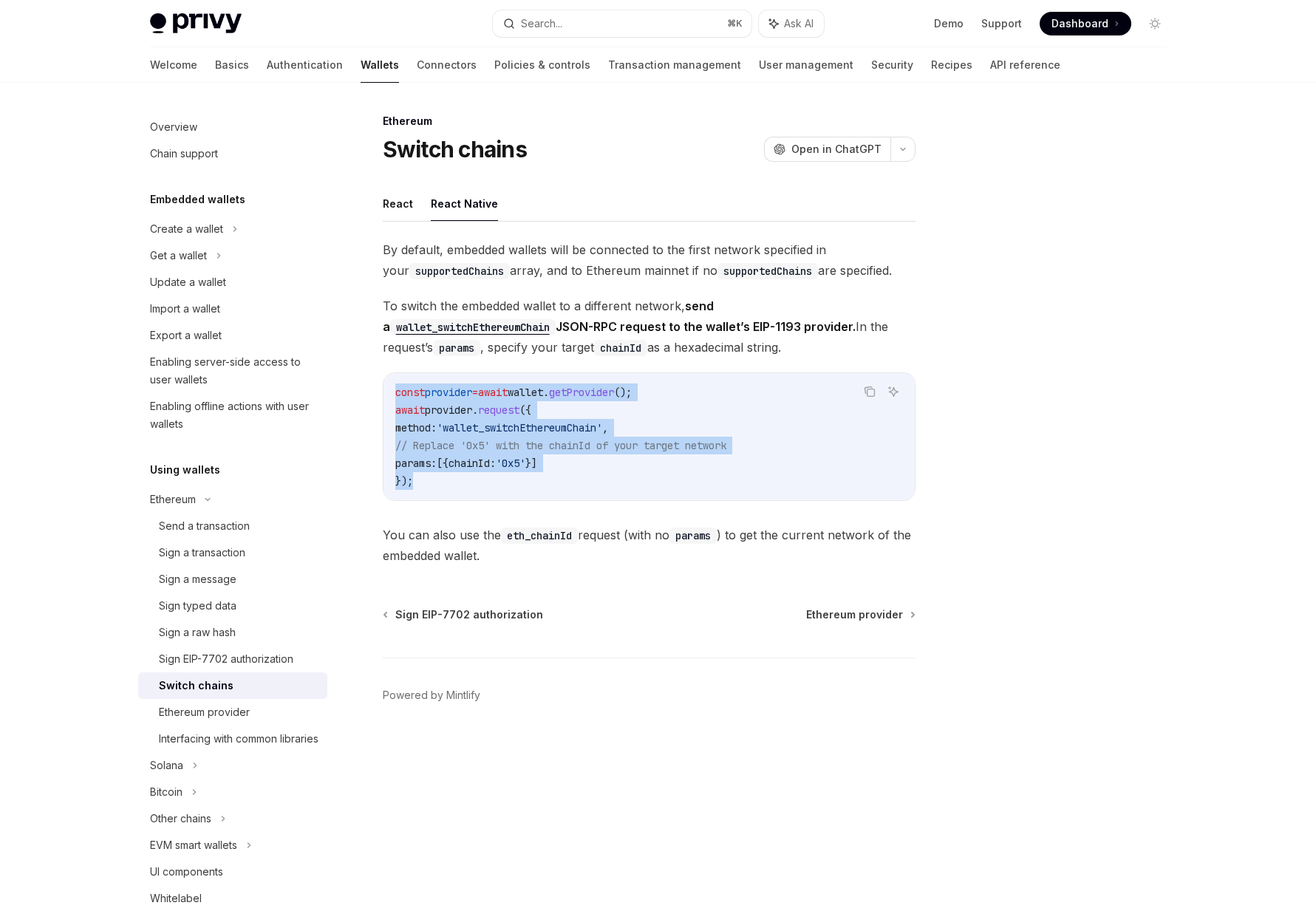
drag, startPoint x: 576, startPoint y: 487, endPoint x: 385, endPoint y: 382, distance: 218.0
click at [385, 382] on div "const provider = await wallet . getProvider (); await provider . request ({ met…" at bounding box center [649, 437] width 531 height 128
copy code "const provider = await wallet . getProvider (); await provider . request ({ met…"
click at [593, 414] on code "const provider = await wallet . getProvider (); await provider . request ({ met…" at bounding box center [649, 437] width 507 height 107
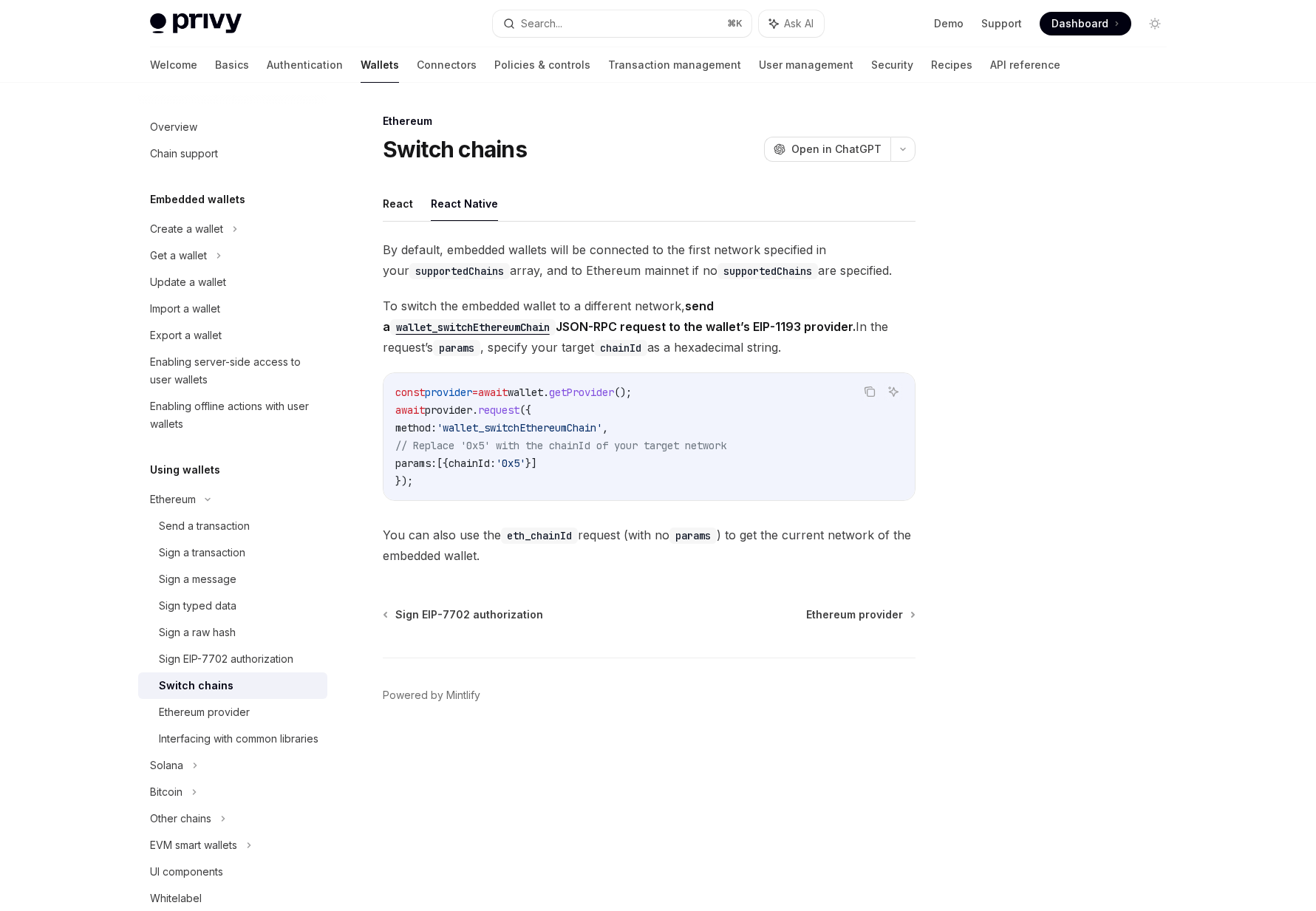
drag, startPoint x: 715, startPoint y: 357, endPoint x: 519, endPoint y: 305, distance: 202.8
click at [519, 305] on span "To switch the embedded wallet to a different network, send a wallet_switchEther…" at bounding box center [649, 327] width 533 height 62
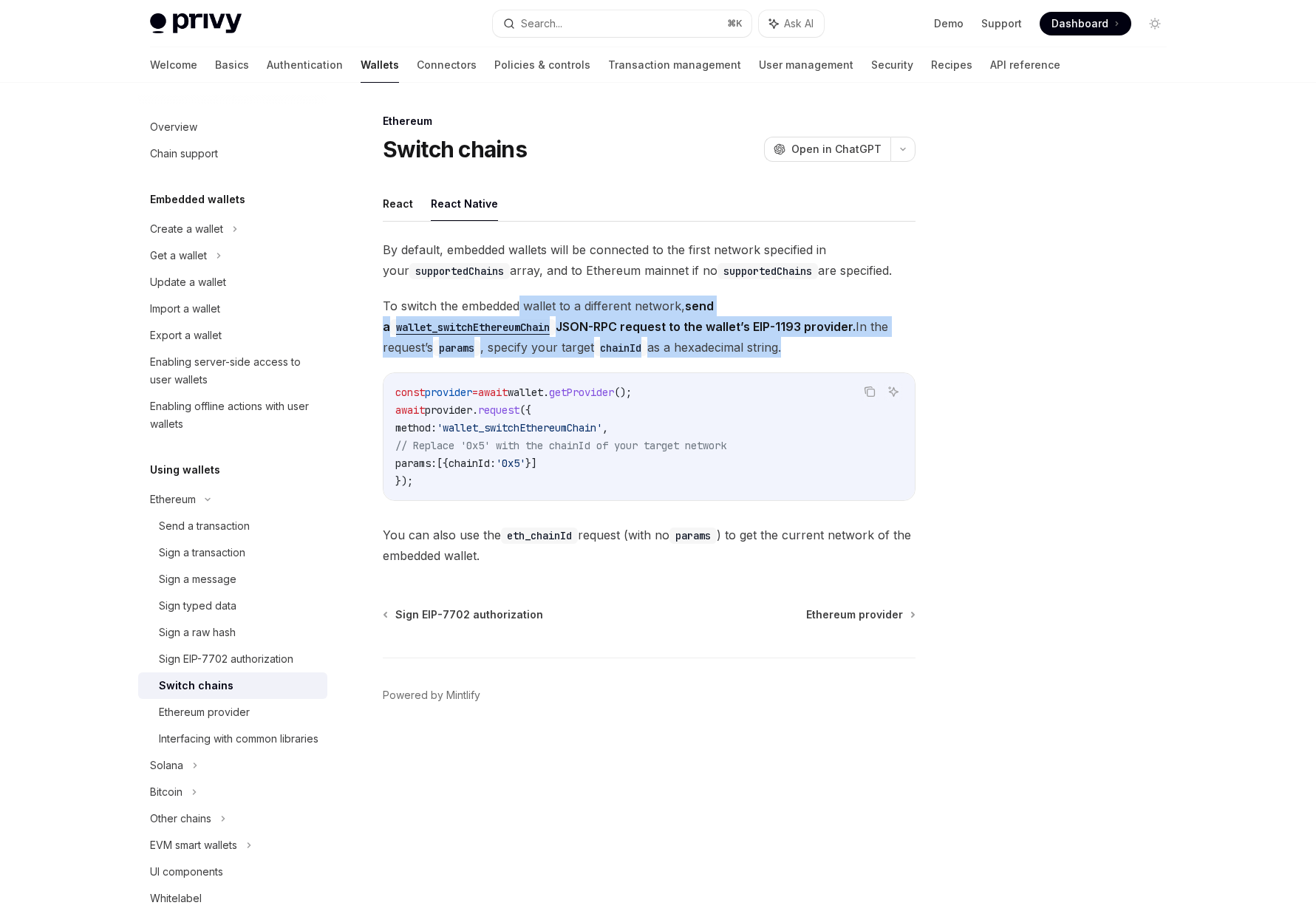
drag, startPoint x: 519, startPoint y: 305, endPoint x: 589, endPoint y: 347, distance: 81.6
click at [589, 347] on span "To switch the embedded wallet to a different network, send a wallet_switchEther…" at bounding box center [649, 327] width 533 height 62
click at [602, 339] on span "To switch the embedded wallet to a different network, send a wallet_switchEther…" at bounding box center [649, 327] width 533 height 62
drag, startPoint x: 602, startPoint y: 339, endPoint x: 547, endPoint y: 313, distance: 60.8
click at [547, 313] on span "To switch the embedded wallet to a different network, send a wallet_switchEther…" at bounding box center [649, 327] width 533 height 62
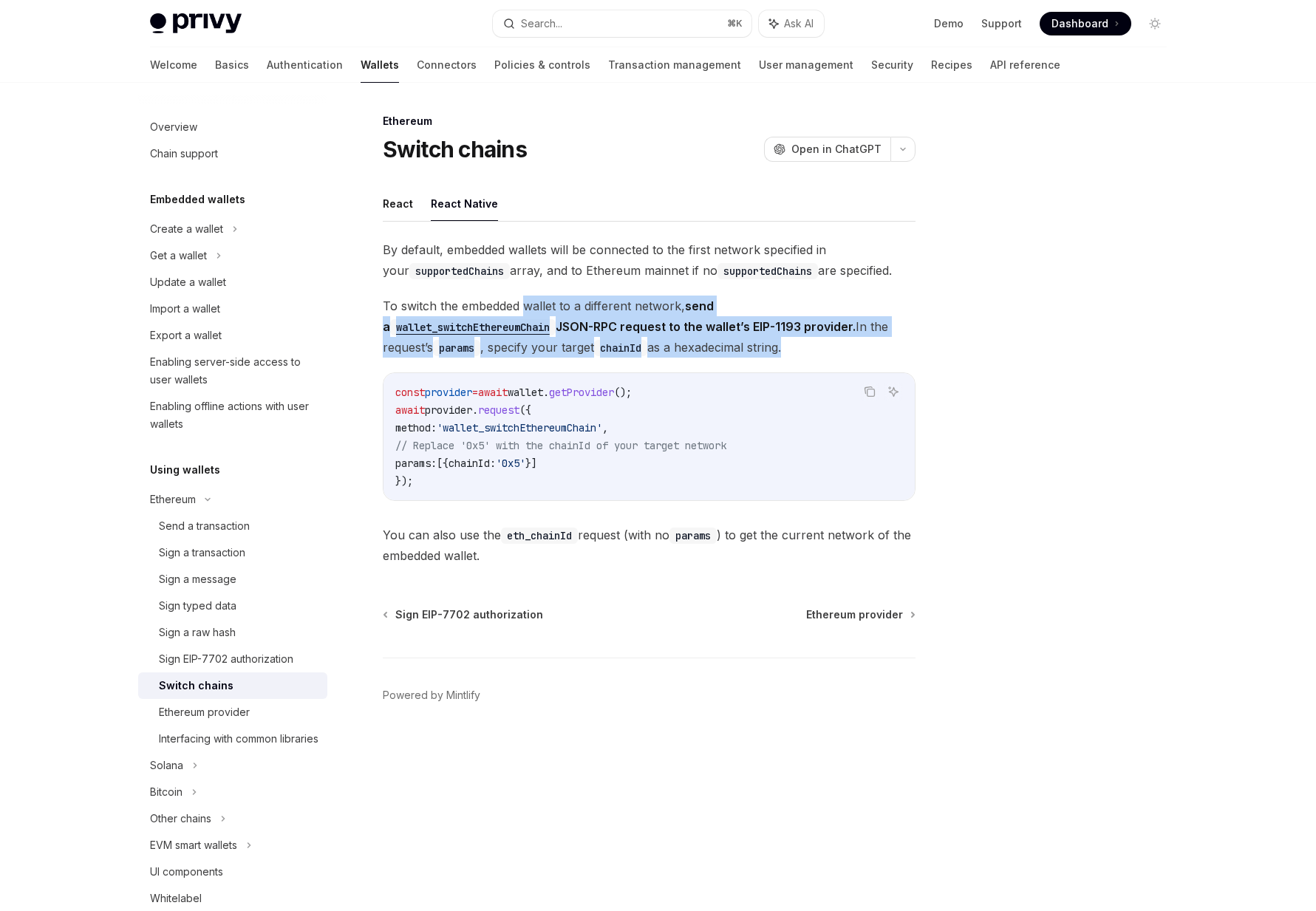
click at [547, 313] on span "To switch the embedded wallet to a different network, send a wallet_switchEther…" at bounding box center [649, 327] width 533 height 62
drag, startPoint x: 547, startPoint y: 313, endPoint x: 640, endPoint y: 343, distance: 97.7
click at [640, 343] on span "To switch the embedded wallet to a different network, send a wallet_switchEther…" at bounding box center [649, 327] width 533 height 62
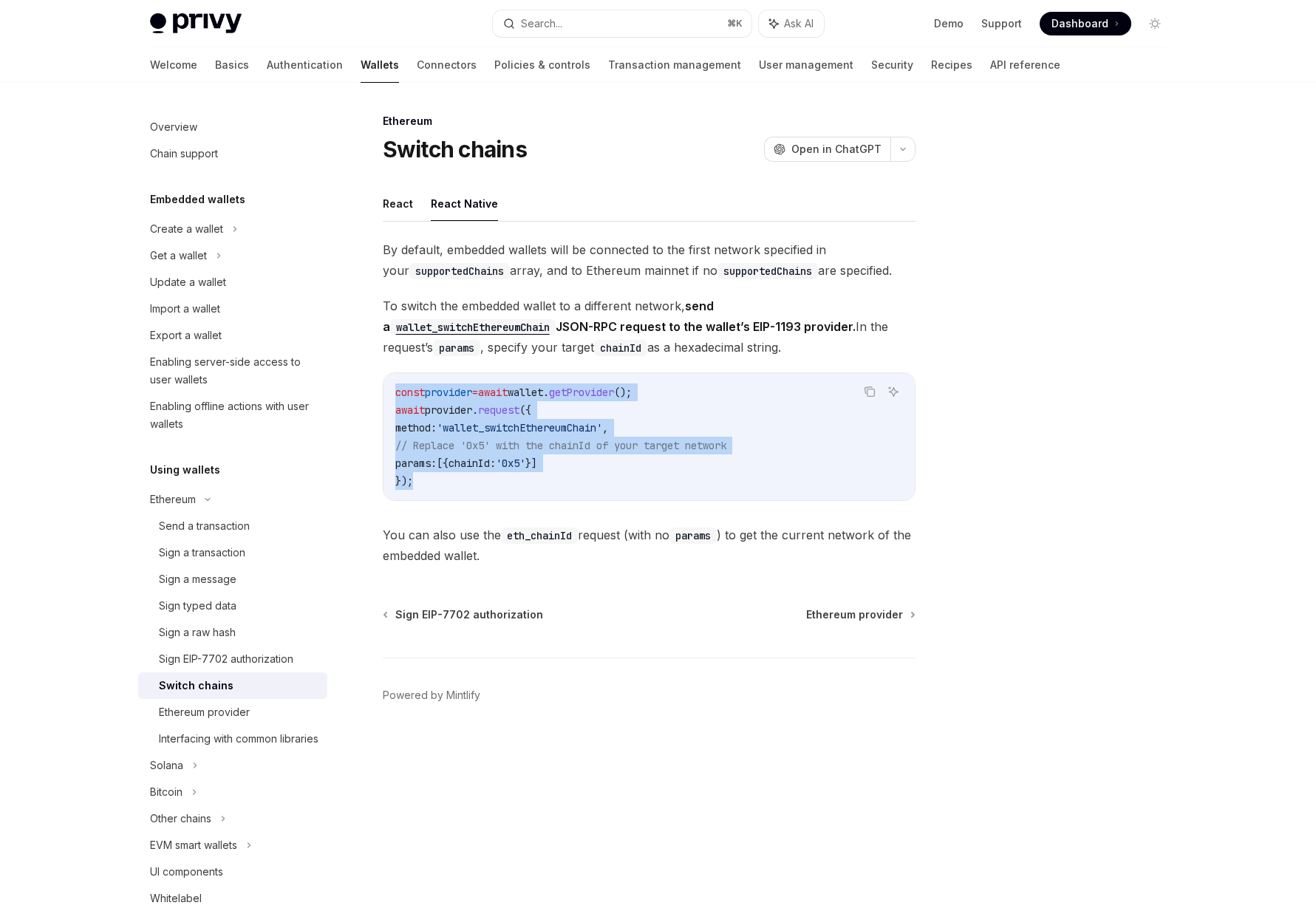
drag, startPoint x: 448, startPoint y: 487, endPoint x: 350, endPoint y: 387, distance: 140.0
click at [350, 387] on div "Ethereum Switch chains OpenAI Open in ChatGPT OpenAI Open in ChatGPT React Reac…" at bounding box center [510, 511] width 817 height 798
copy code "const provider = await wallet . getProvider (); await provider . request ({ met…"
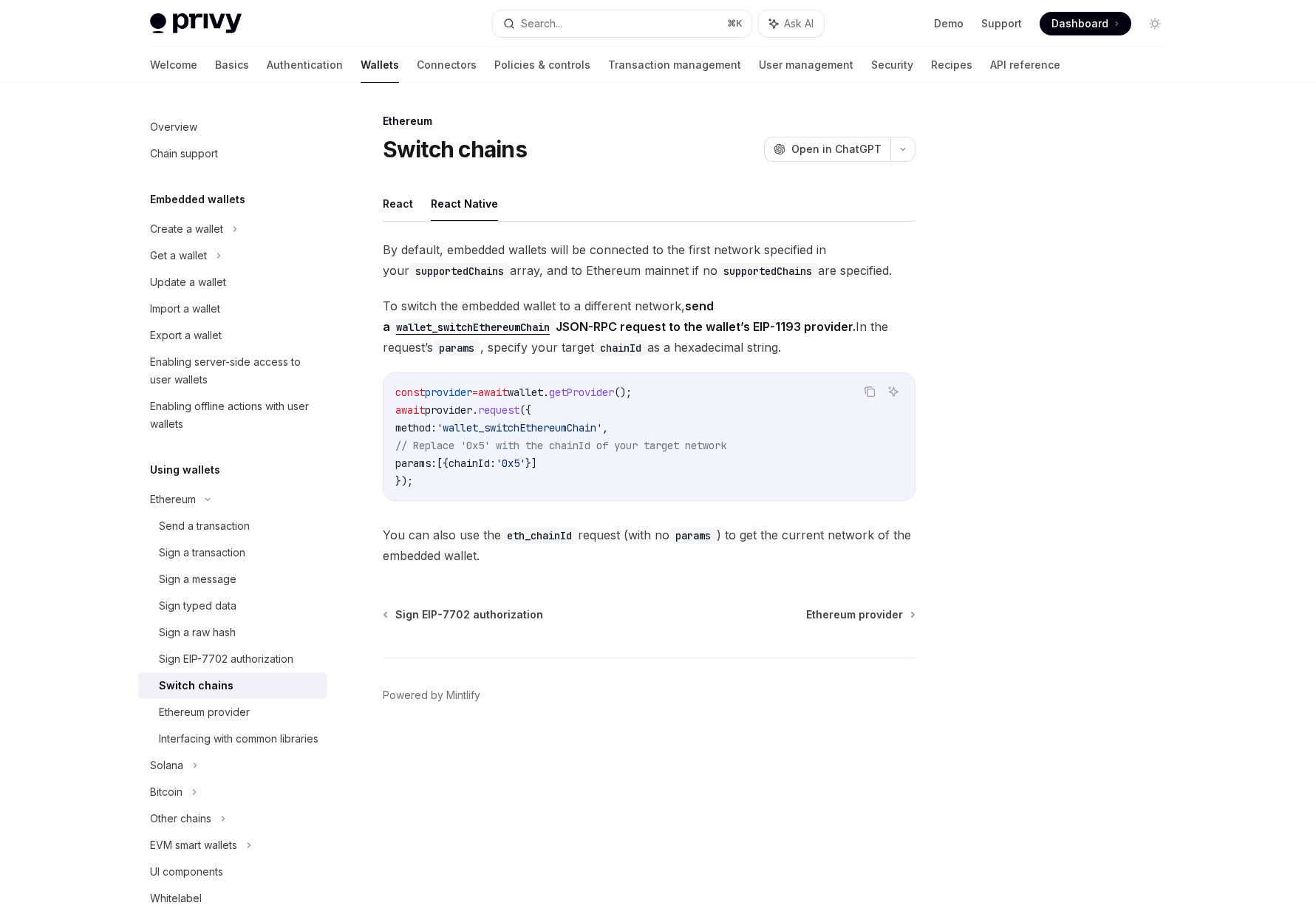
click at [527, 501] on div "By default, embedded wallets will be connected to the first network specified i…" at bounding box center [649, 403] width 533 height 327
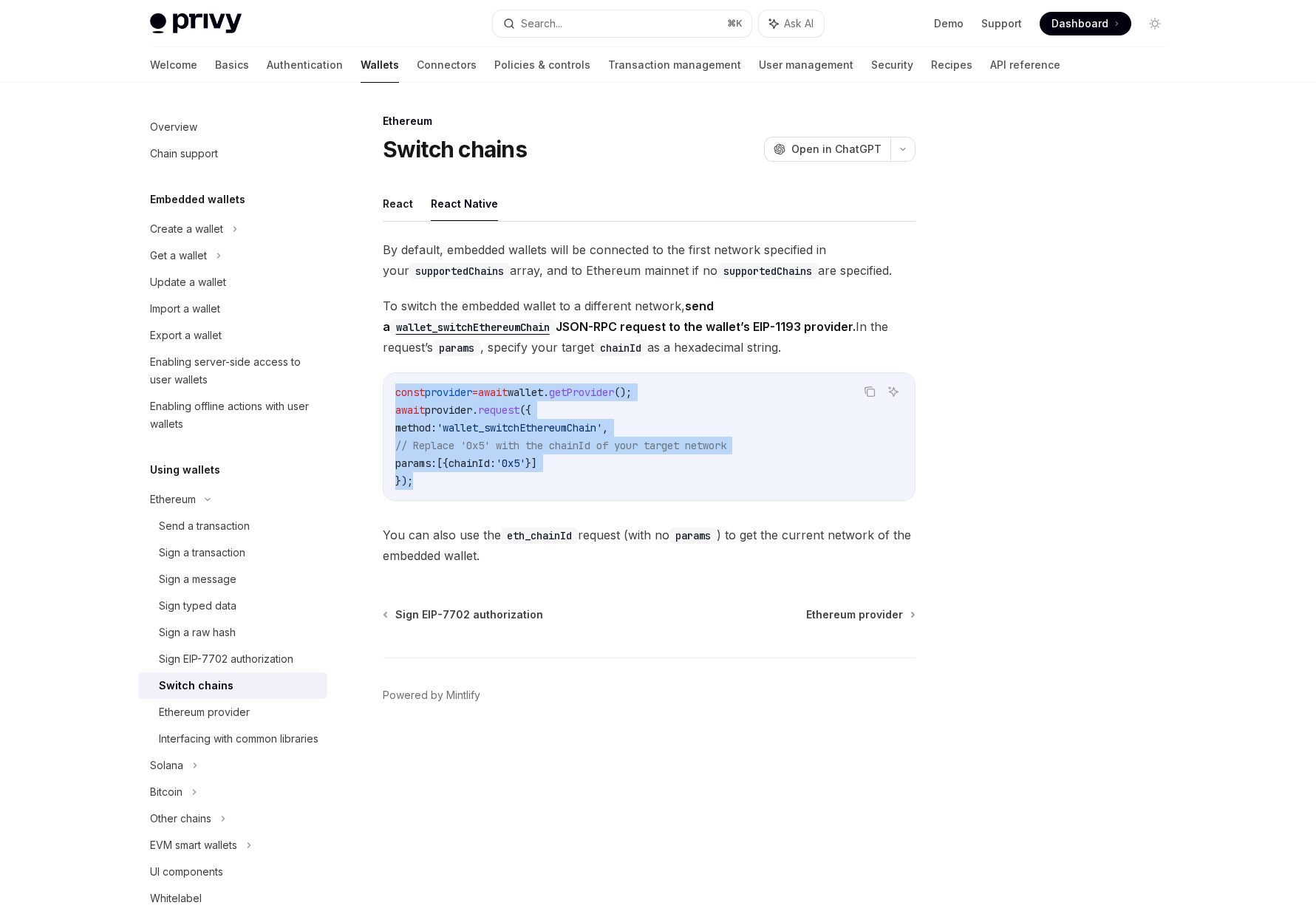
drag, startPoint x: 570, startPoint y: 487, endPoint x: 456, endPoint y: 365, distance: 167.0
click at [456, 365] on div "By default, embedded wallets will be connected to the first network specified i…" at bounding box center [649, 403] width 533 height 327
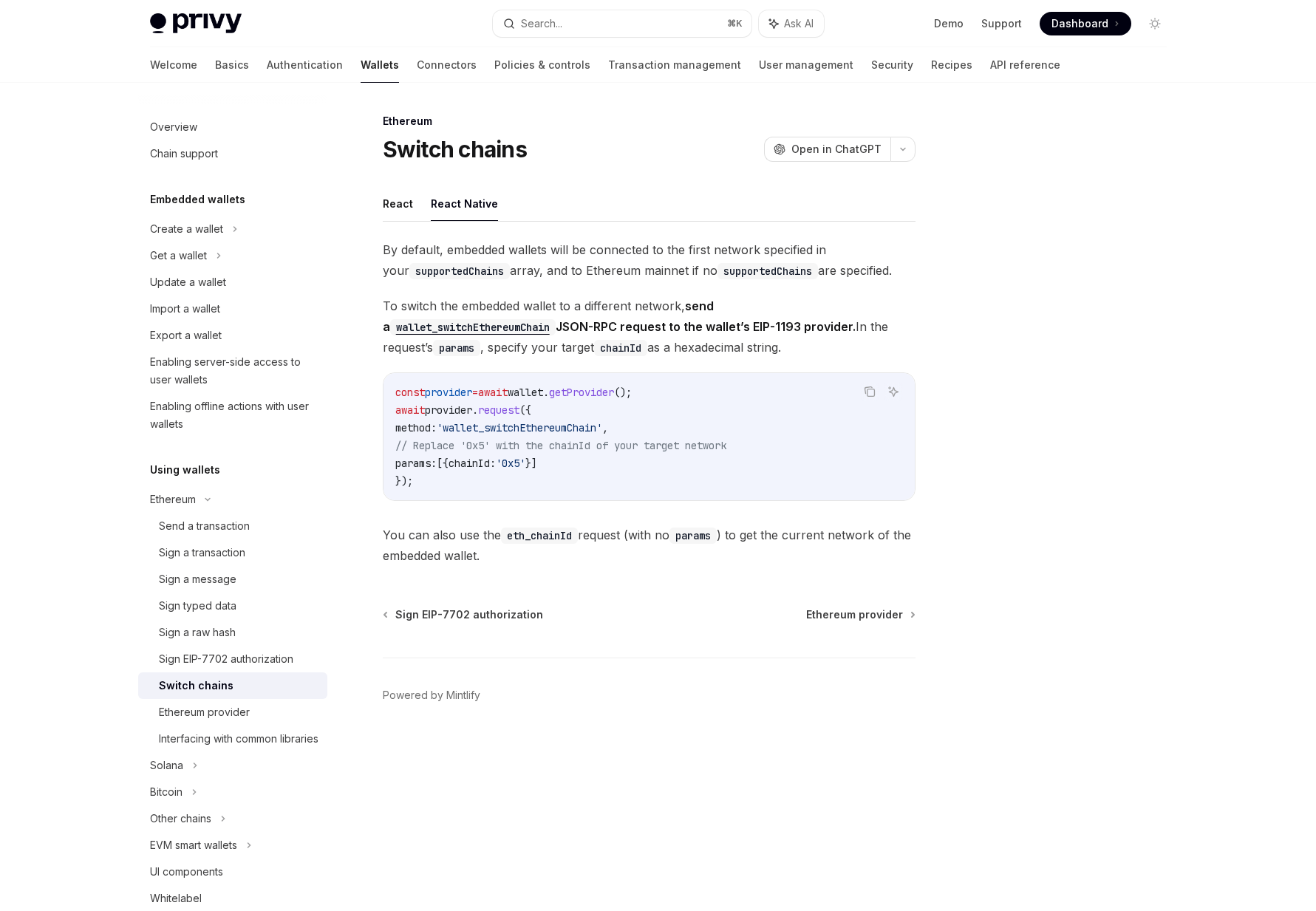
click at [74, 501] on div "Privy Docs home page Search... ⌘ K Ask AI Demo Support Dashboard Dashboard Sear…" at bounding box center [658, 456] width 1316 height 911
click at [495, 470] on code "const provider = await wallet . getProvider (); await provider . request ({ met…" at bounding box center [649, 437] width 507 height 107
